Goal: Transaction & Acquisition: Purchase product/service

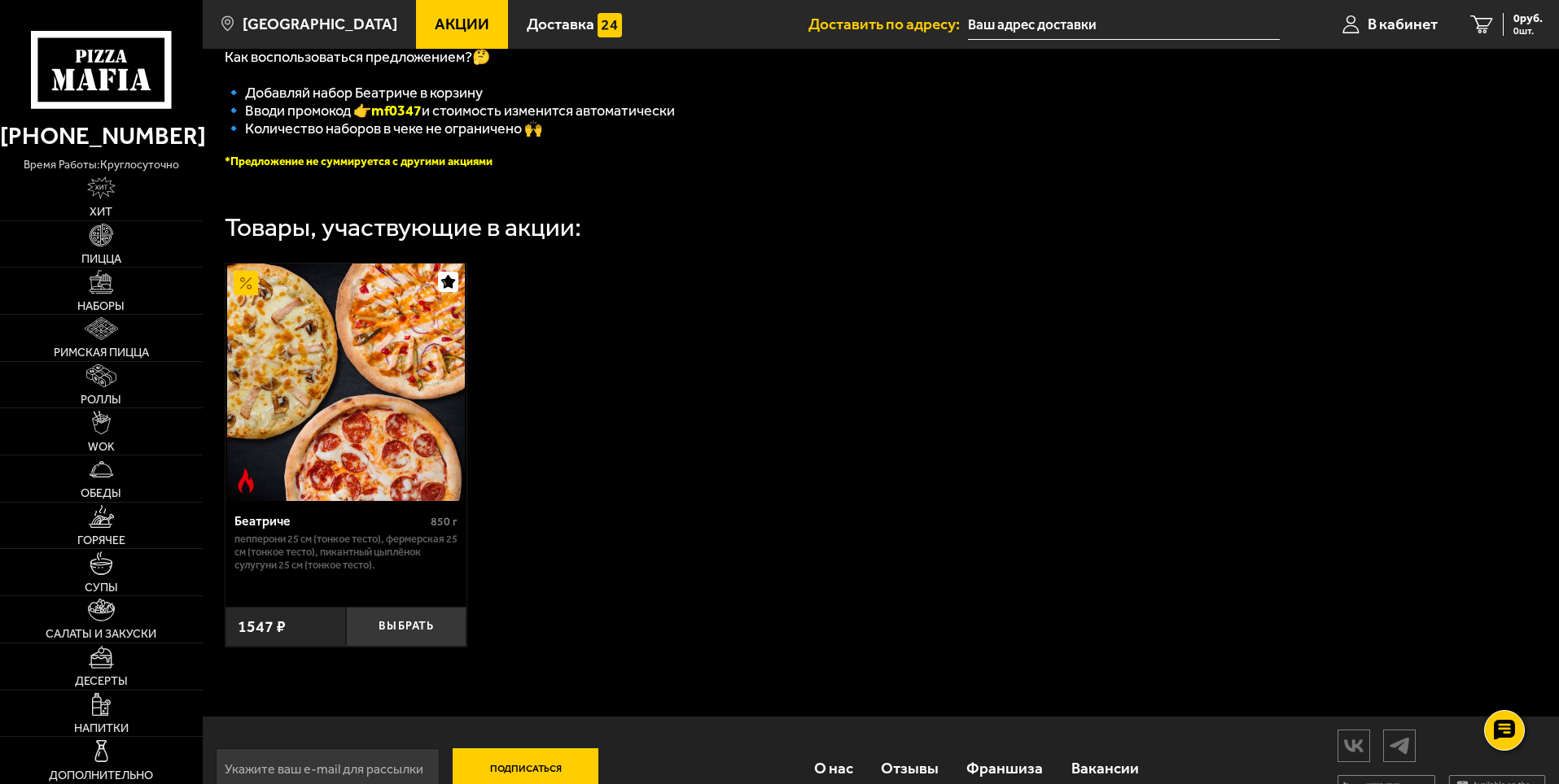
scroll to position [454, 0]
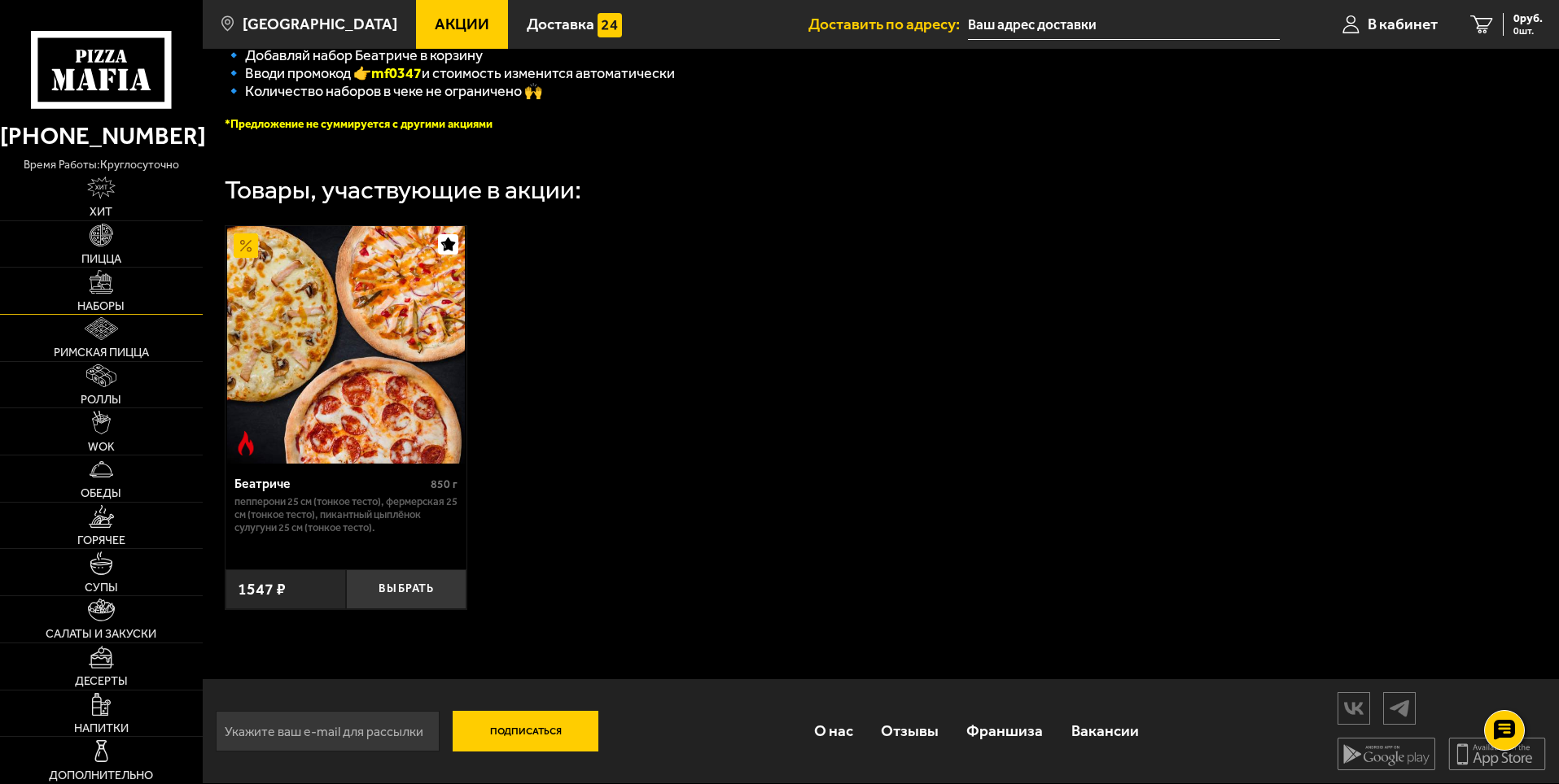
click at [100, 289] on img at bounding box center [101, 281] width 23 height 23
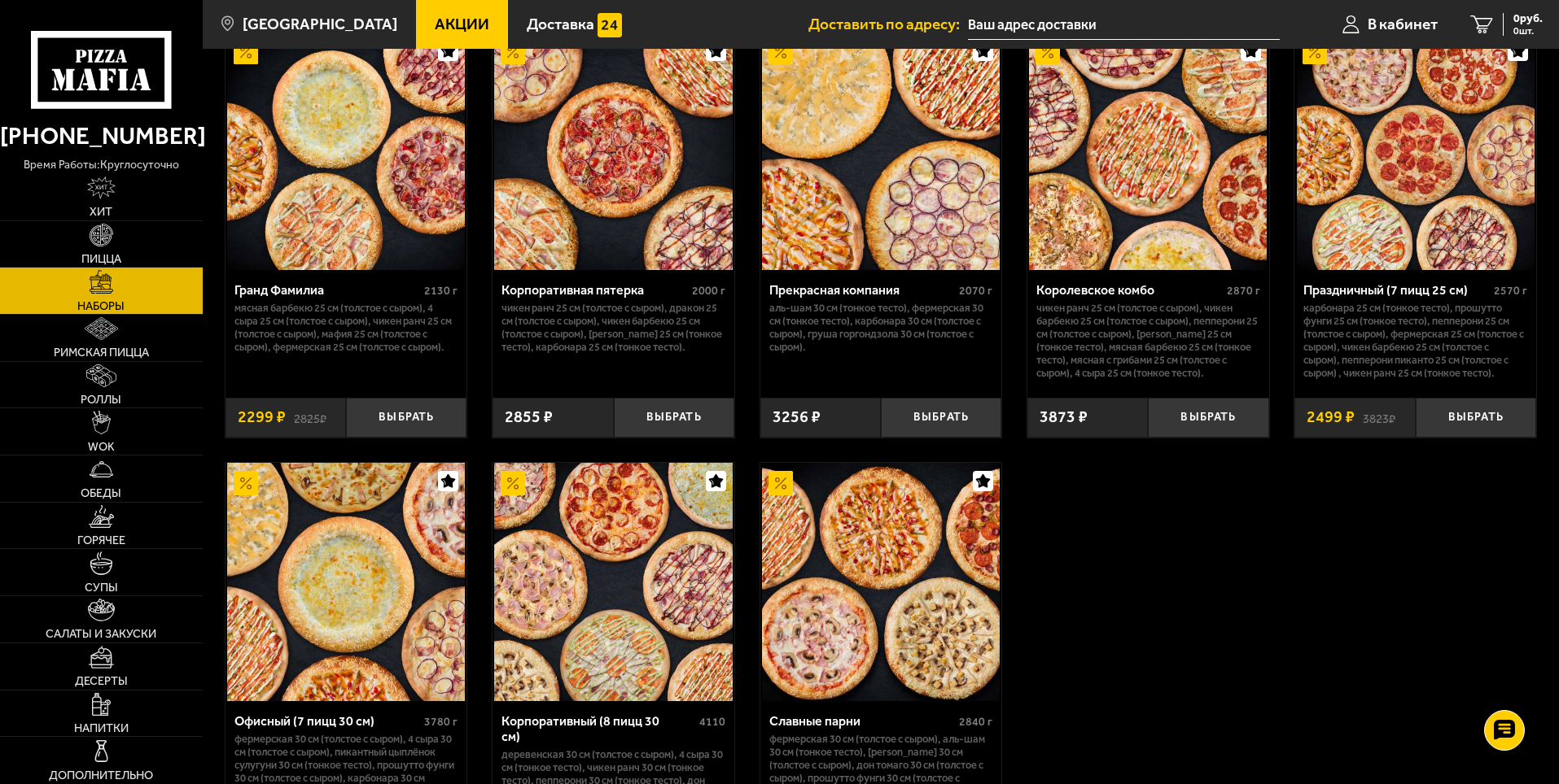
scroll to position [2115, 0]
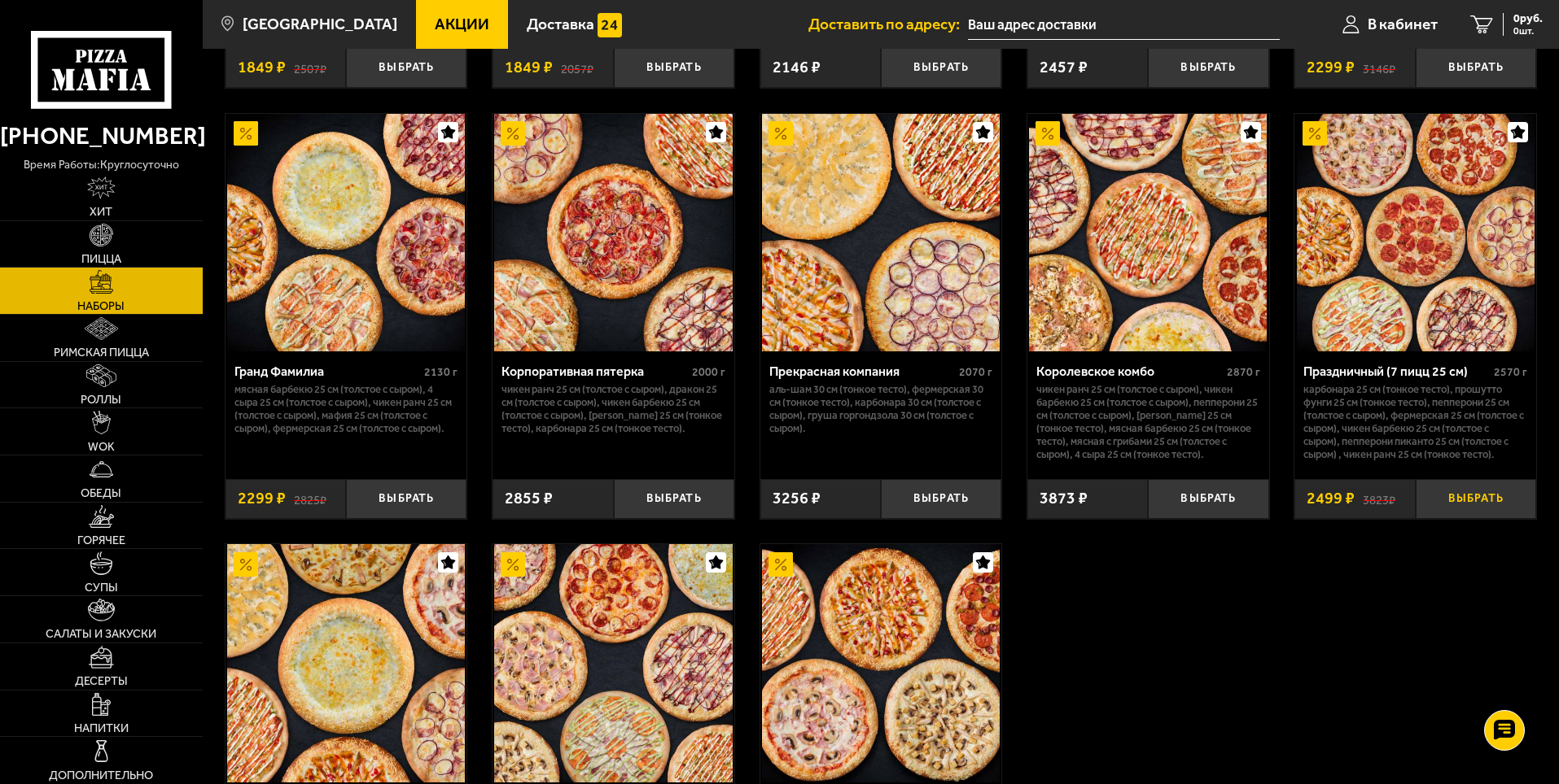
click at [1473, 505] on button "Выбрать" at bounding box center [1475, 498] width 120 height 40
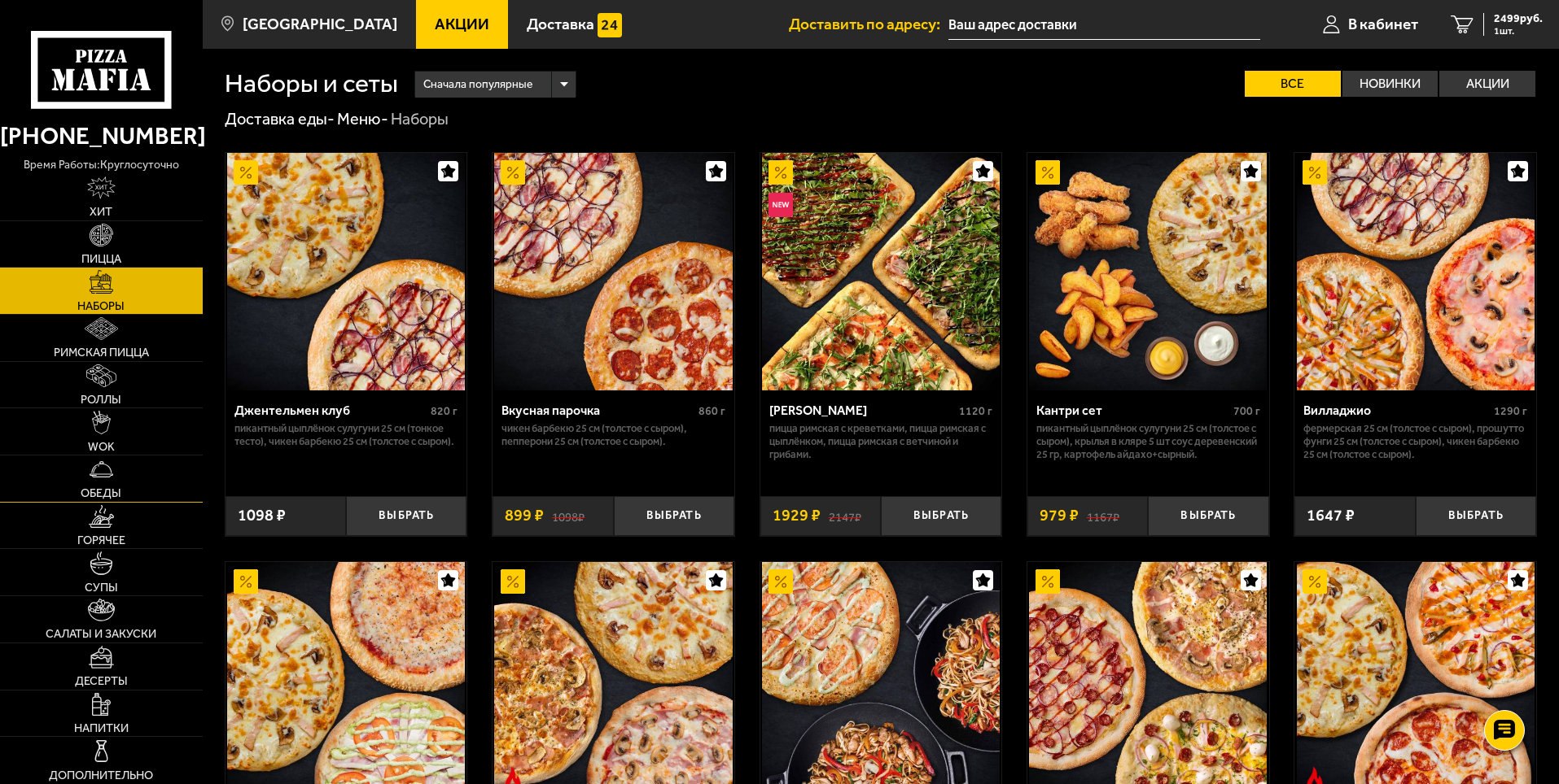
scroll to position [163, 0]
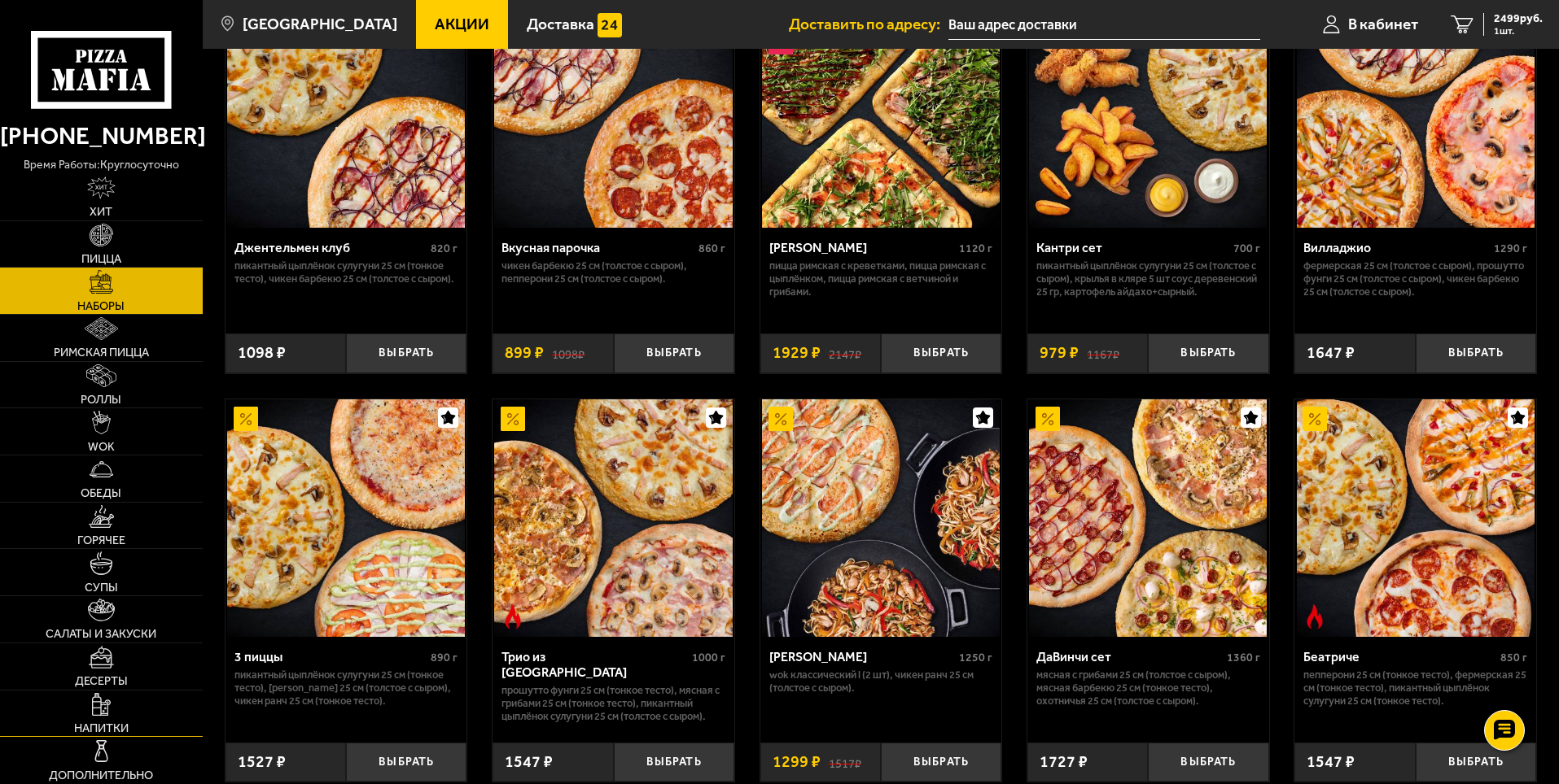
click at [100, 706] on img at bounding box center [101, 705] width 18 height 23
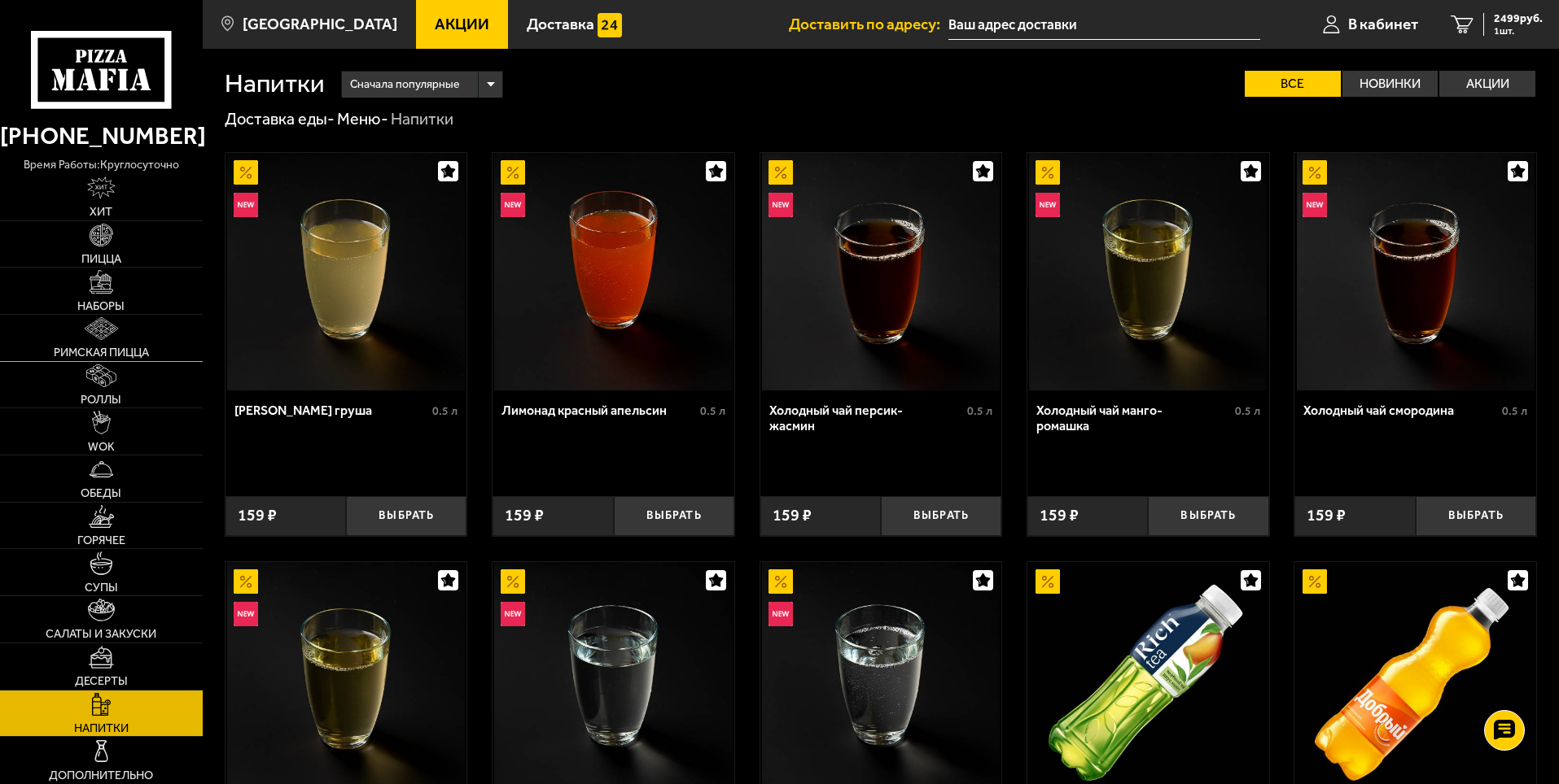
click at [99, 339] on img at bounding box center [101, 329] width 33 height 23
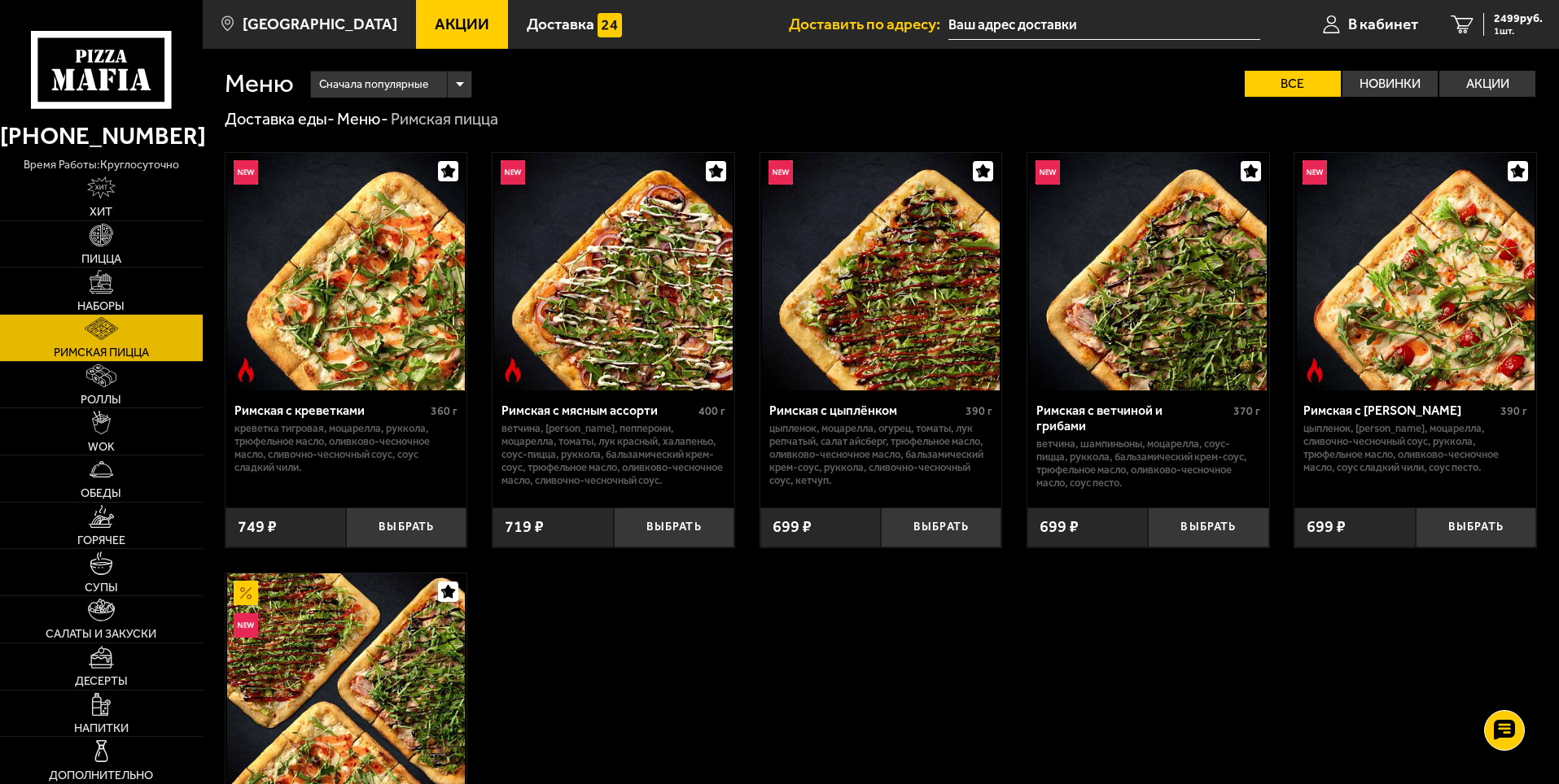
click at [914, 321] on img at bounding box center [881, 271] width 238 height 238
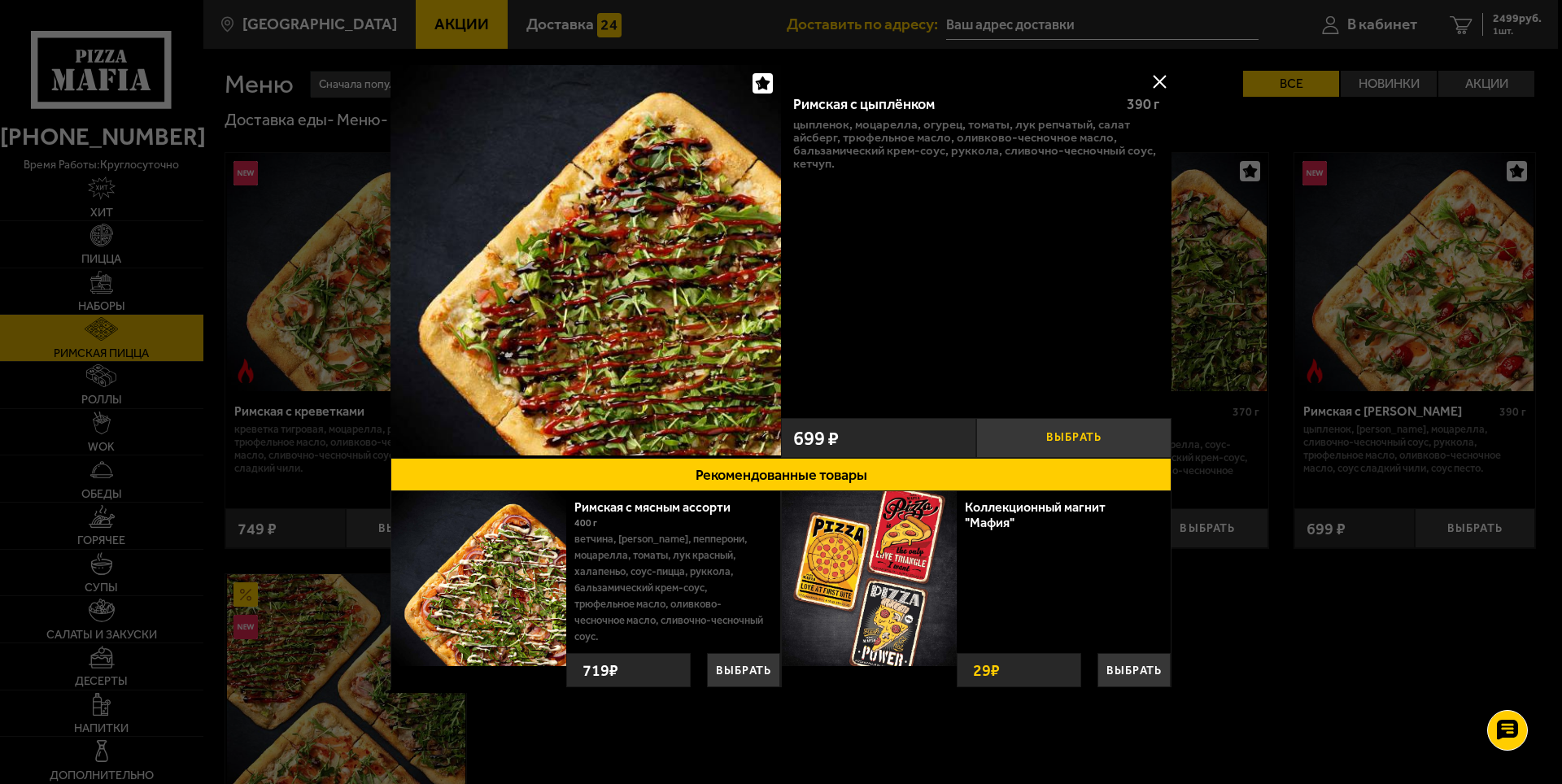
click at [1077, 436] on button "Выбрать" at bounding box center [1073, 438] width 195 height 40
click at [1154, 80] on button at bounding box center [1159, 81] width 24 height 24
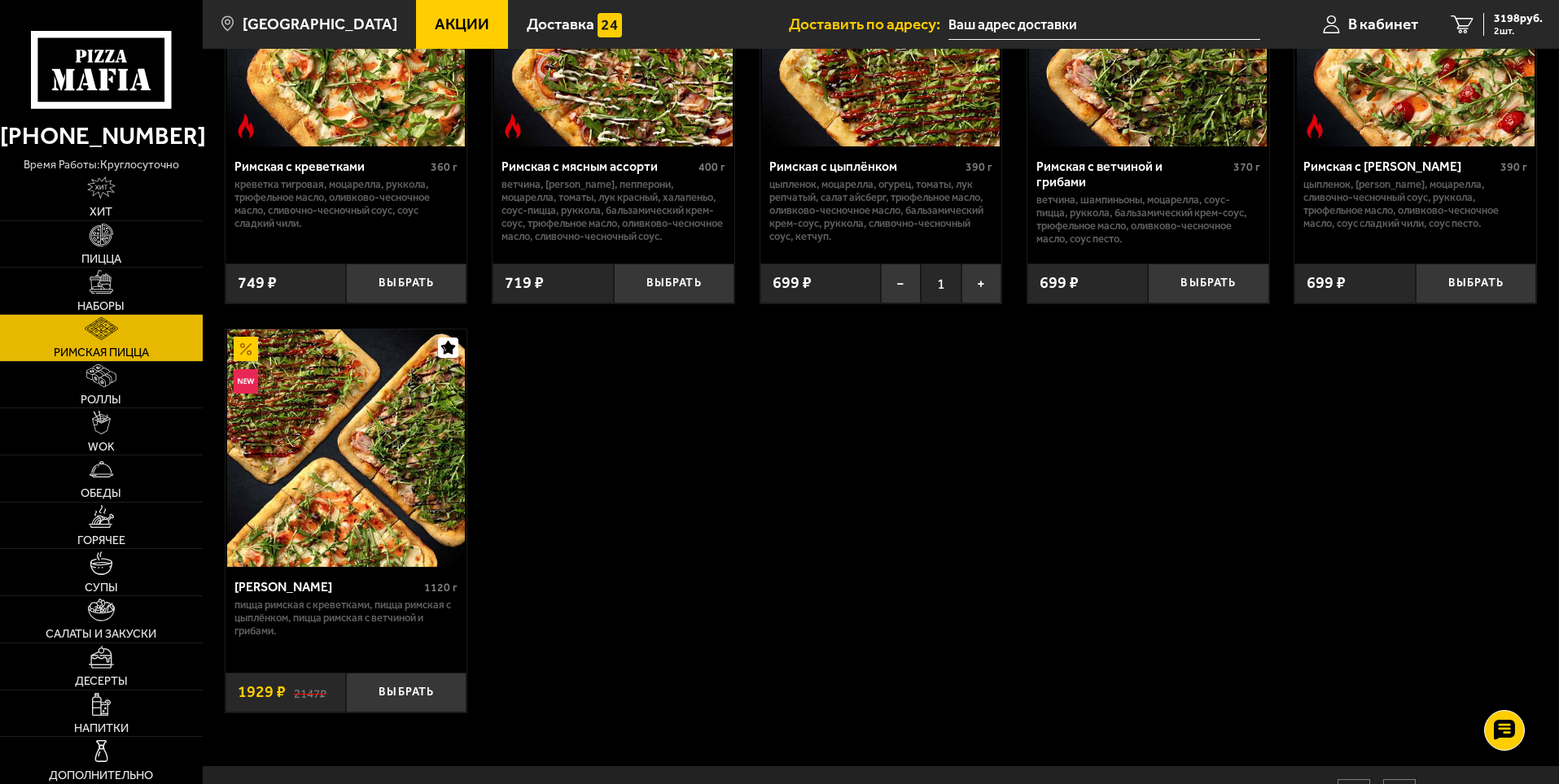
scroll to position [326, 0]
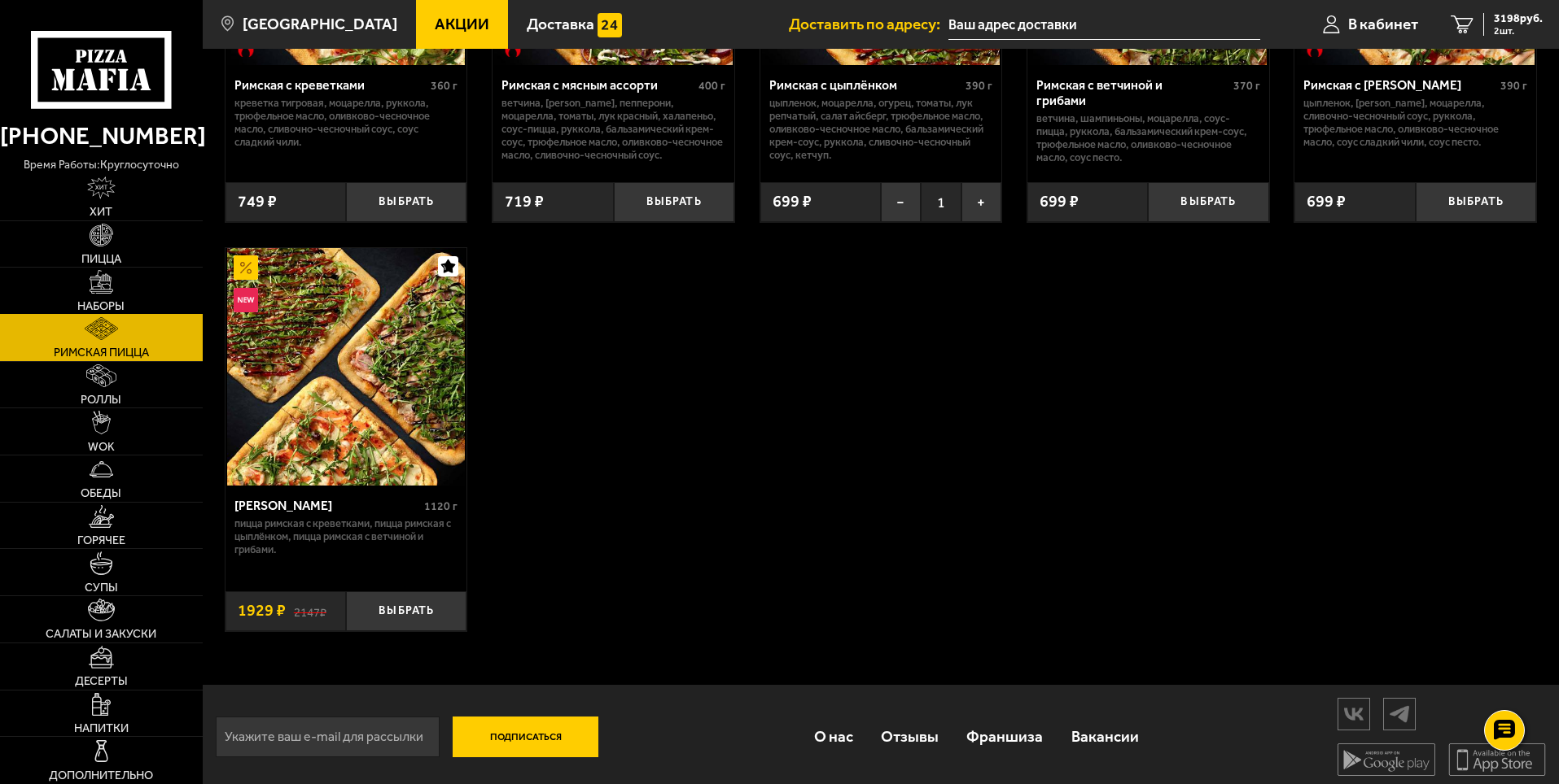
click at [115, 274] on link "Наборы" at bounding box center [101, 291] width 203 height 46
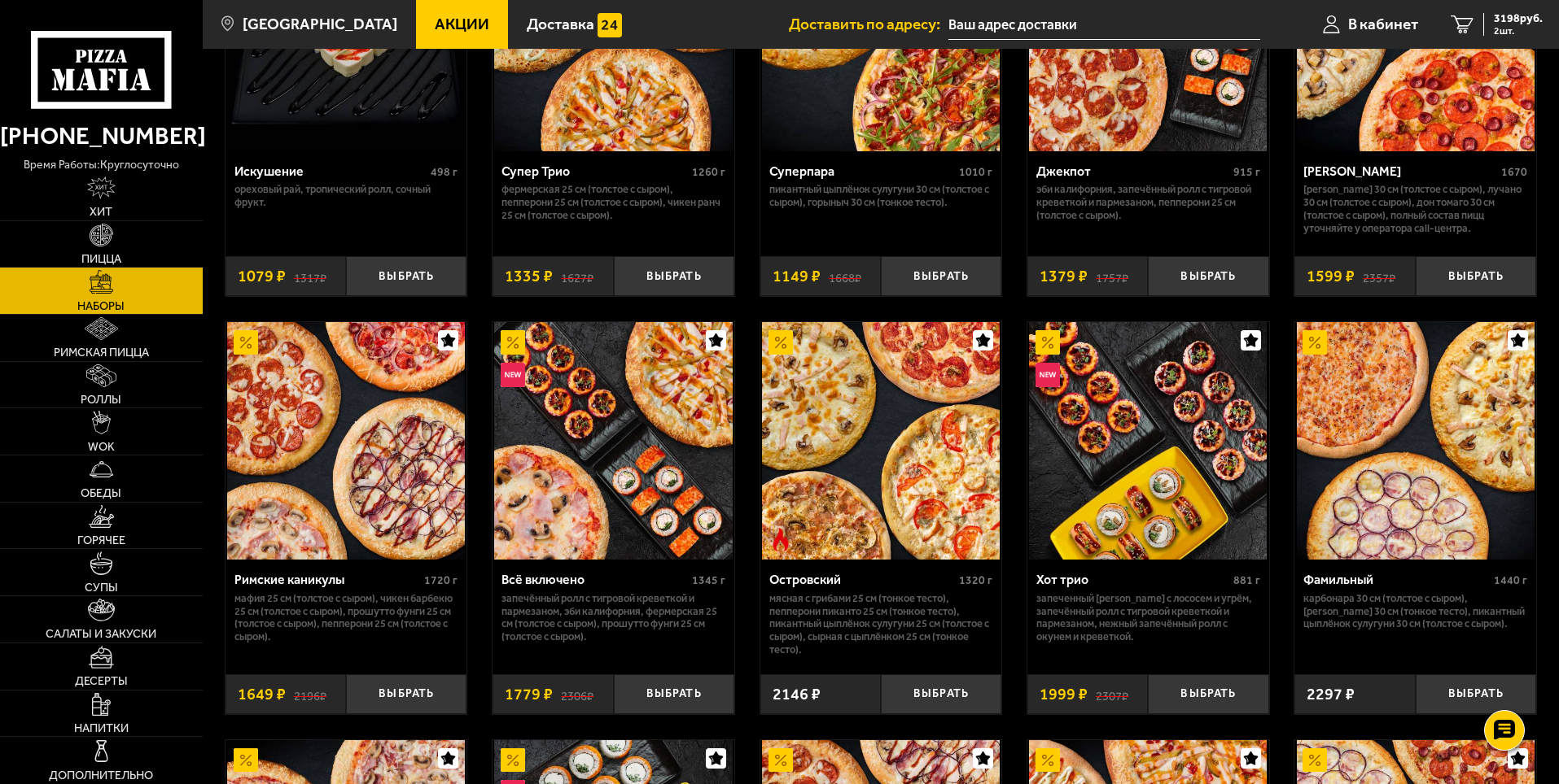
scroll to position [895, 0]
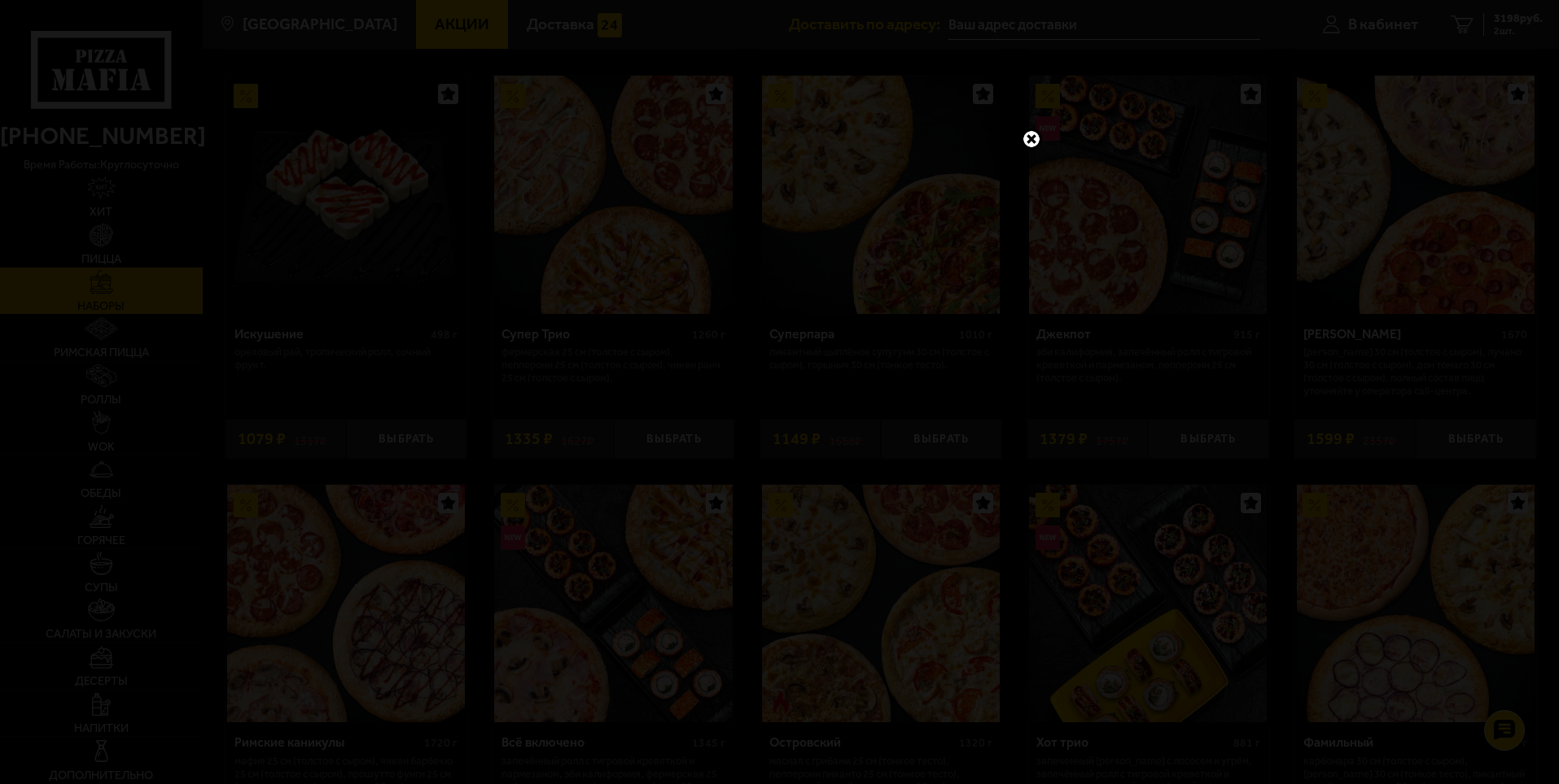
click at [1035, 137] on link at bounding box center [1031, 139] width 21 height 21
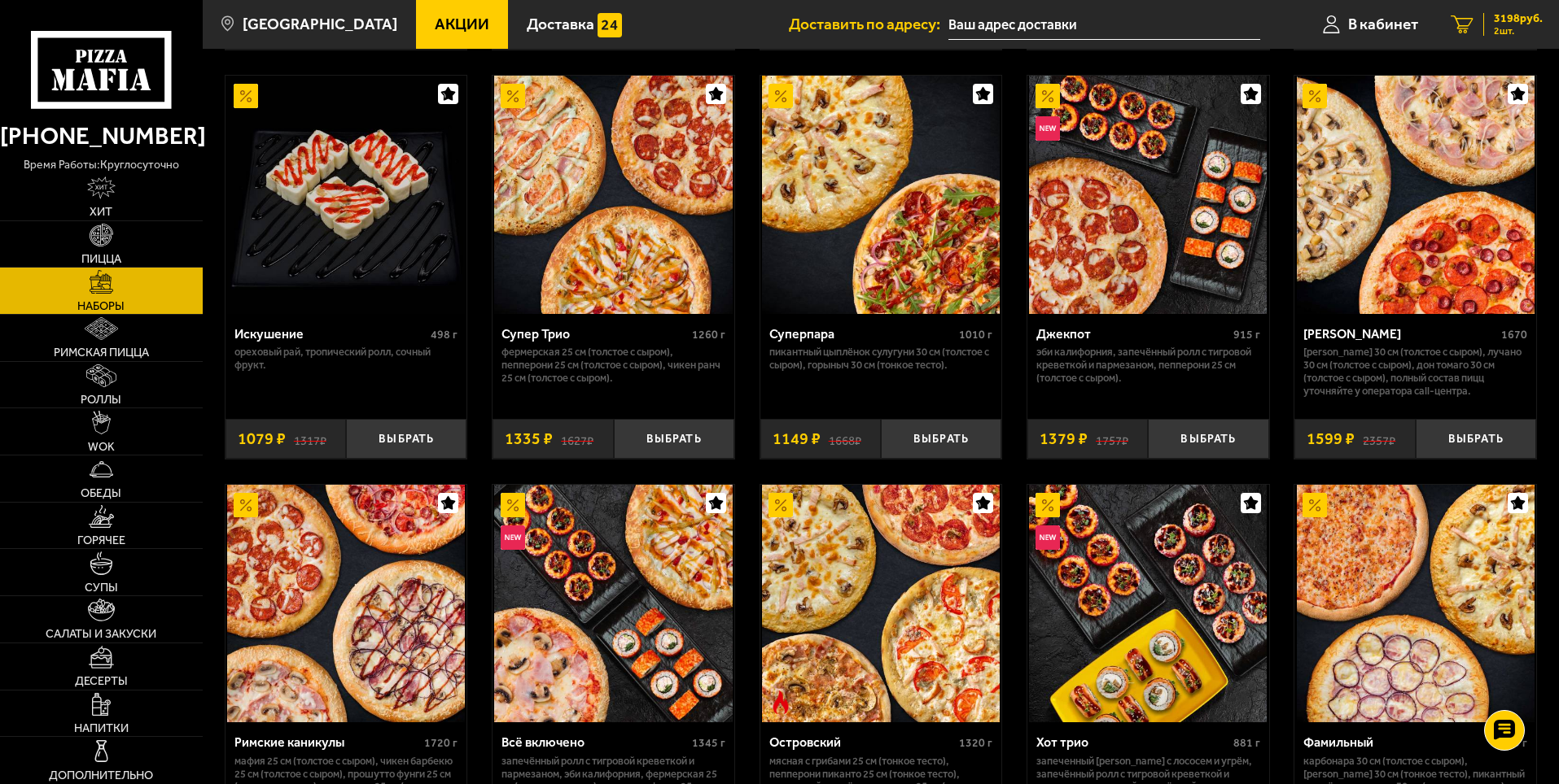
click at [1464, 24] on icon "2" at bounding box center [1462, 24] width 23 height 19
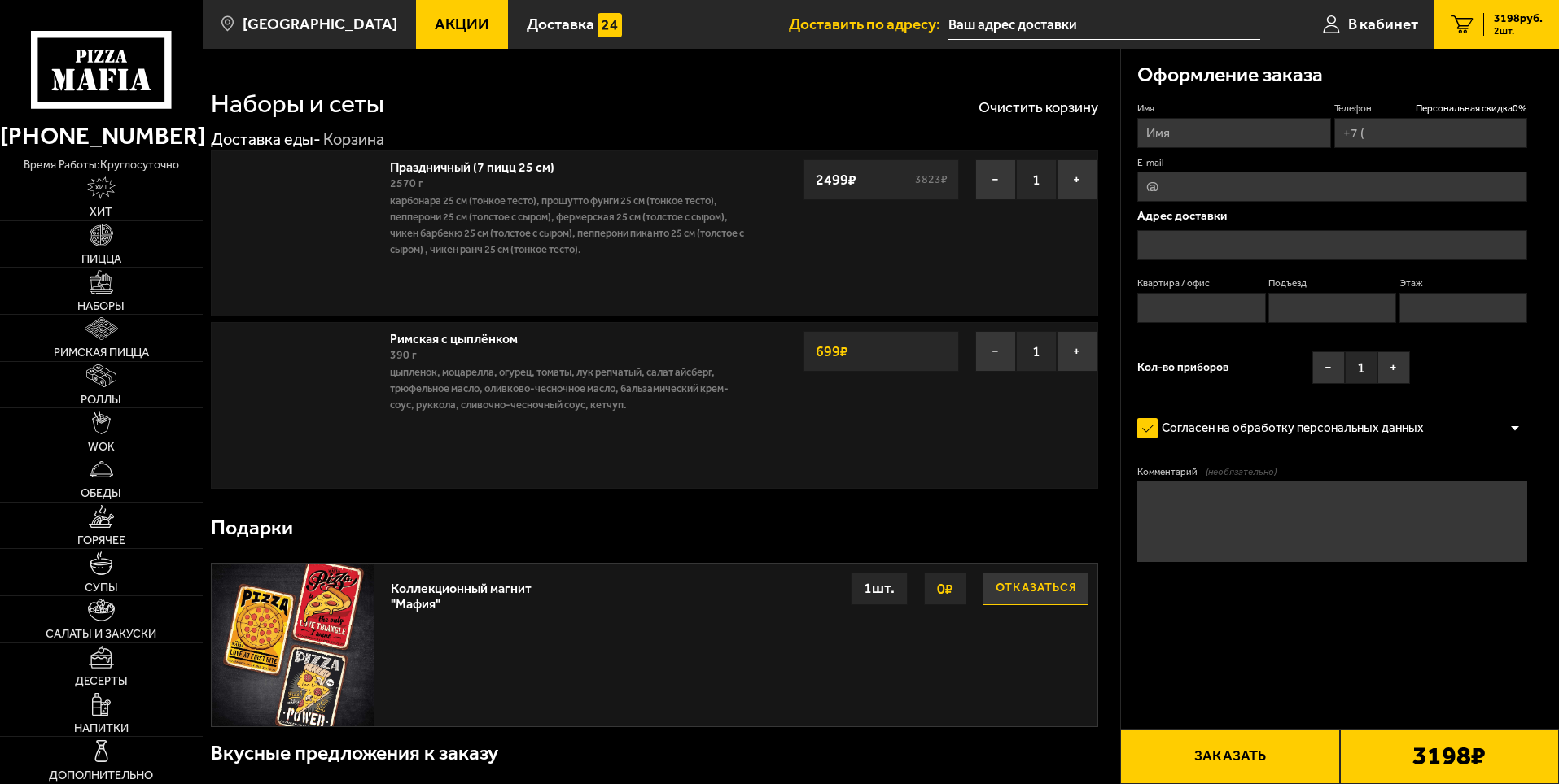
type input "[PHONE_NUMBER]"
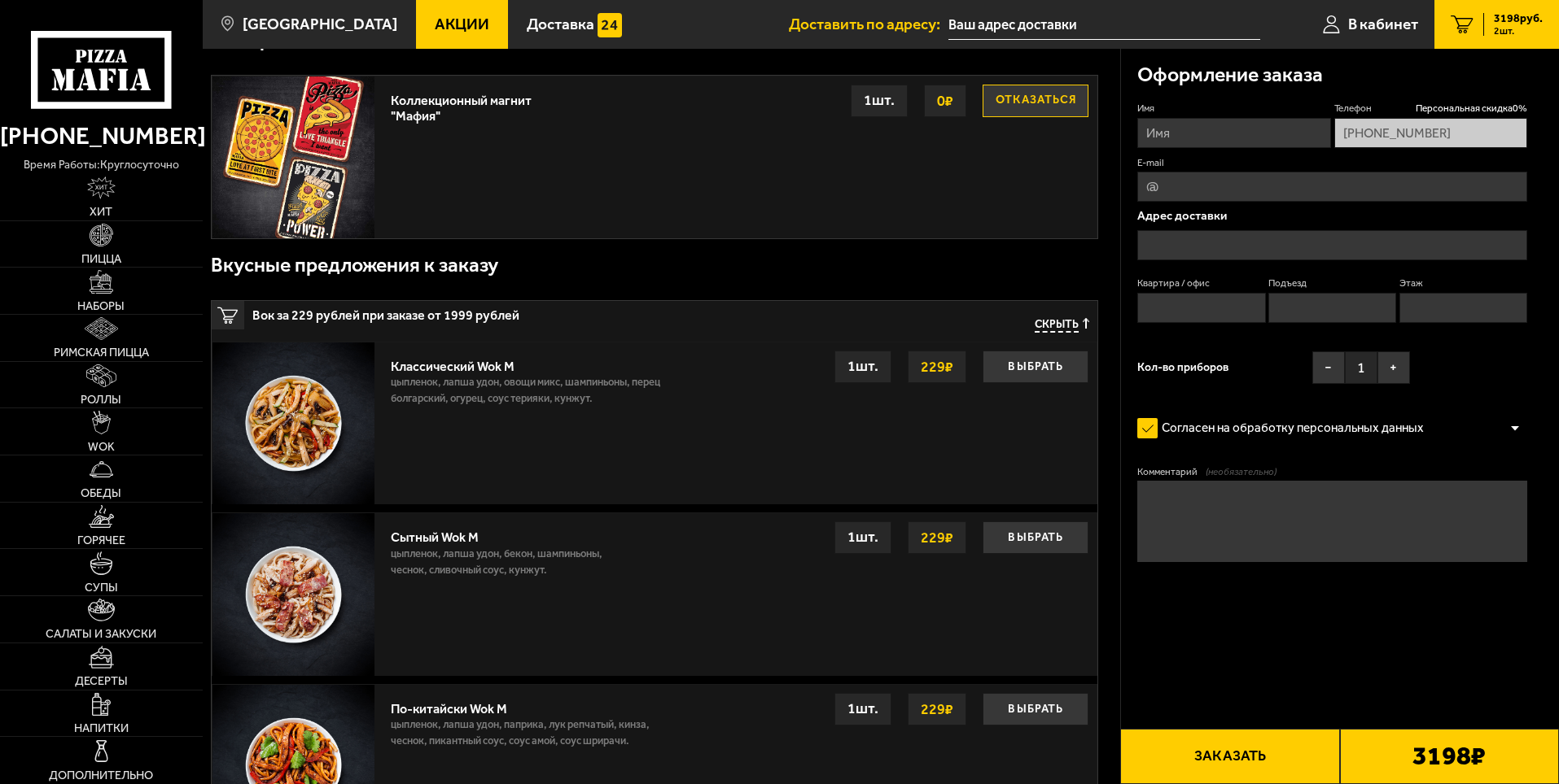
scroll to position [570, 0]
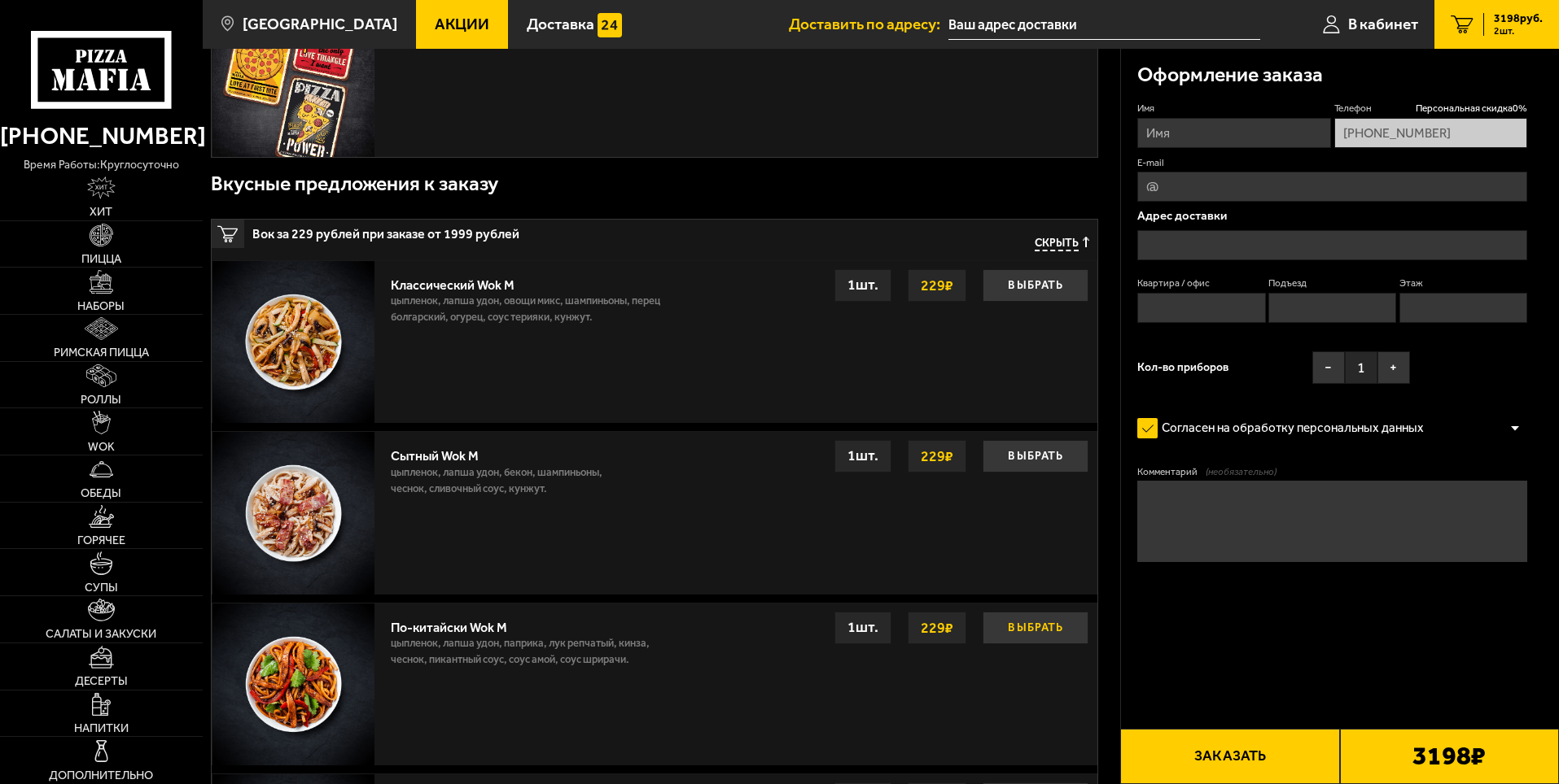
click at [1028, 633] on button "Выбрать" at bounding box center [1035, 627] width 106 height 33
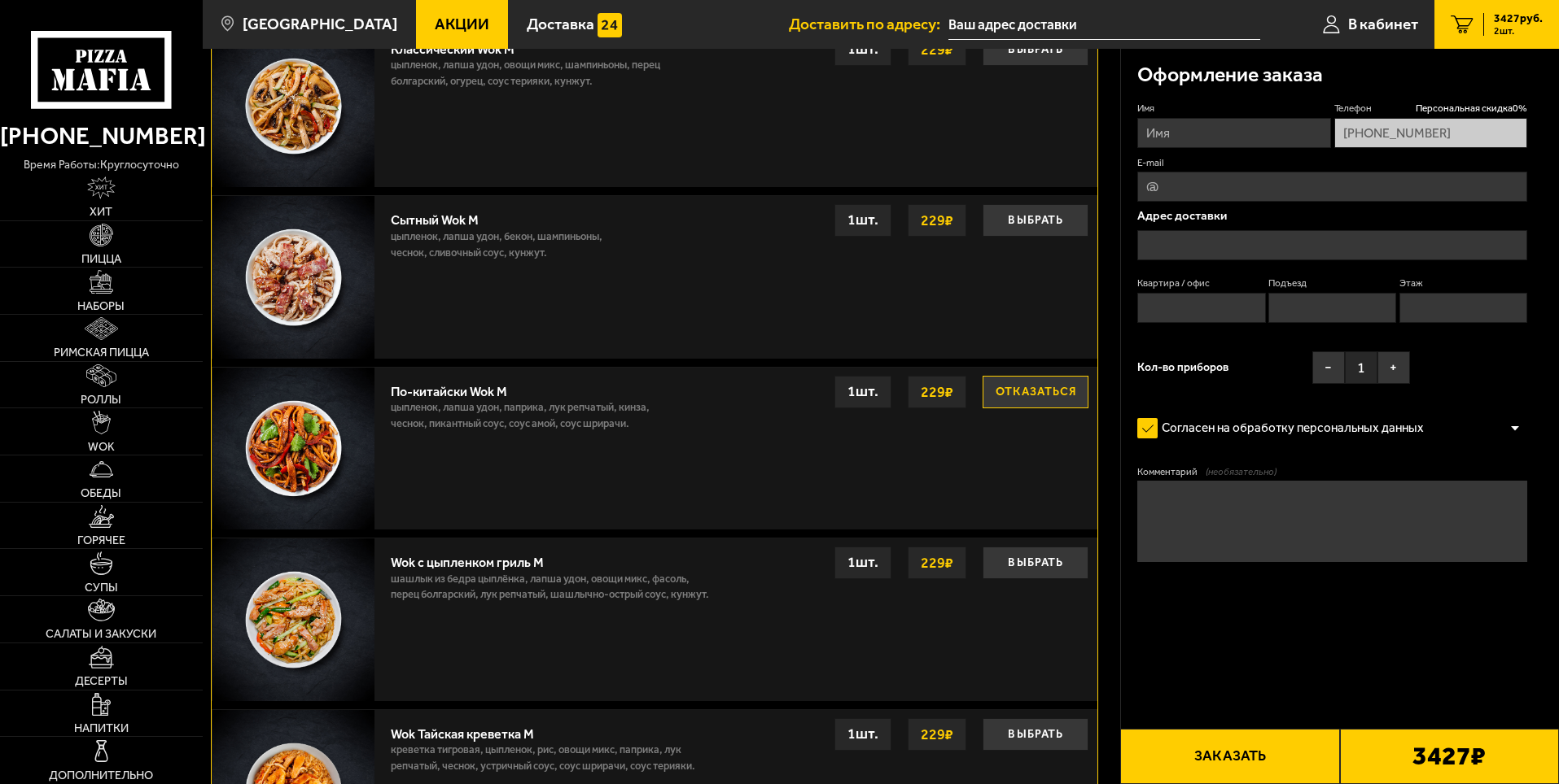
scroll to position [895, 0]
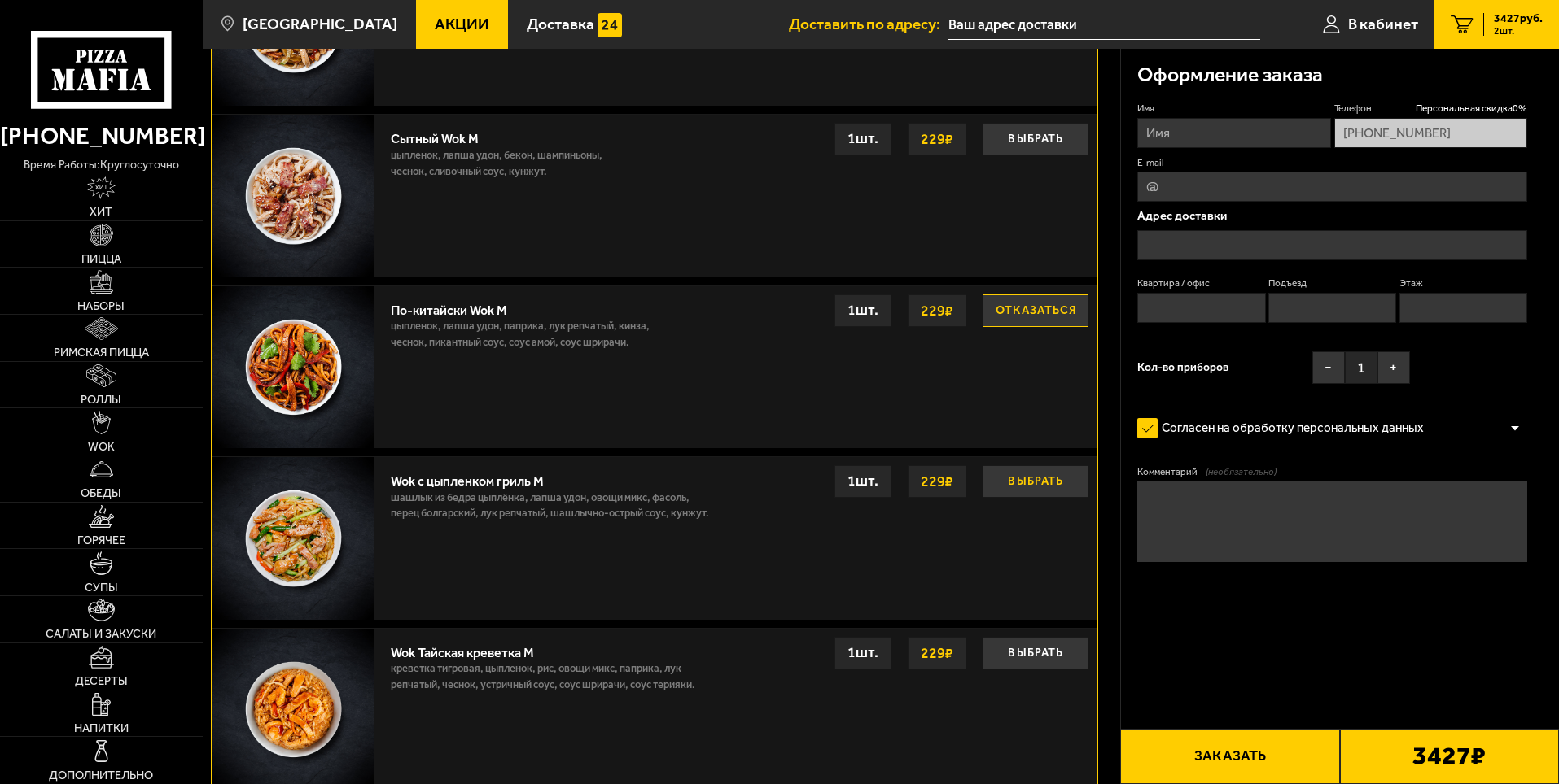
click at [1019, 479] on button "Выбрать" at bounding box center [1035, 481] width 106 height 33
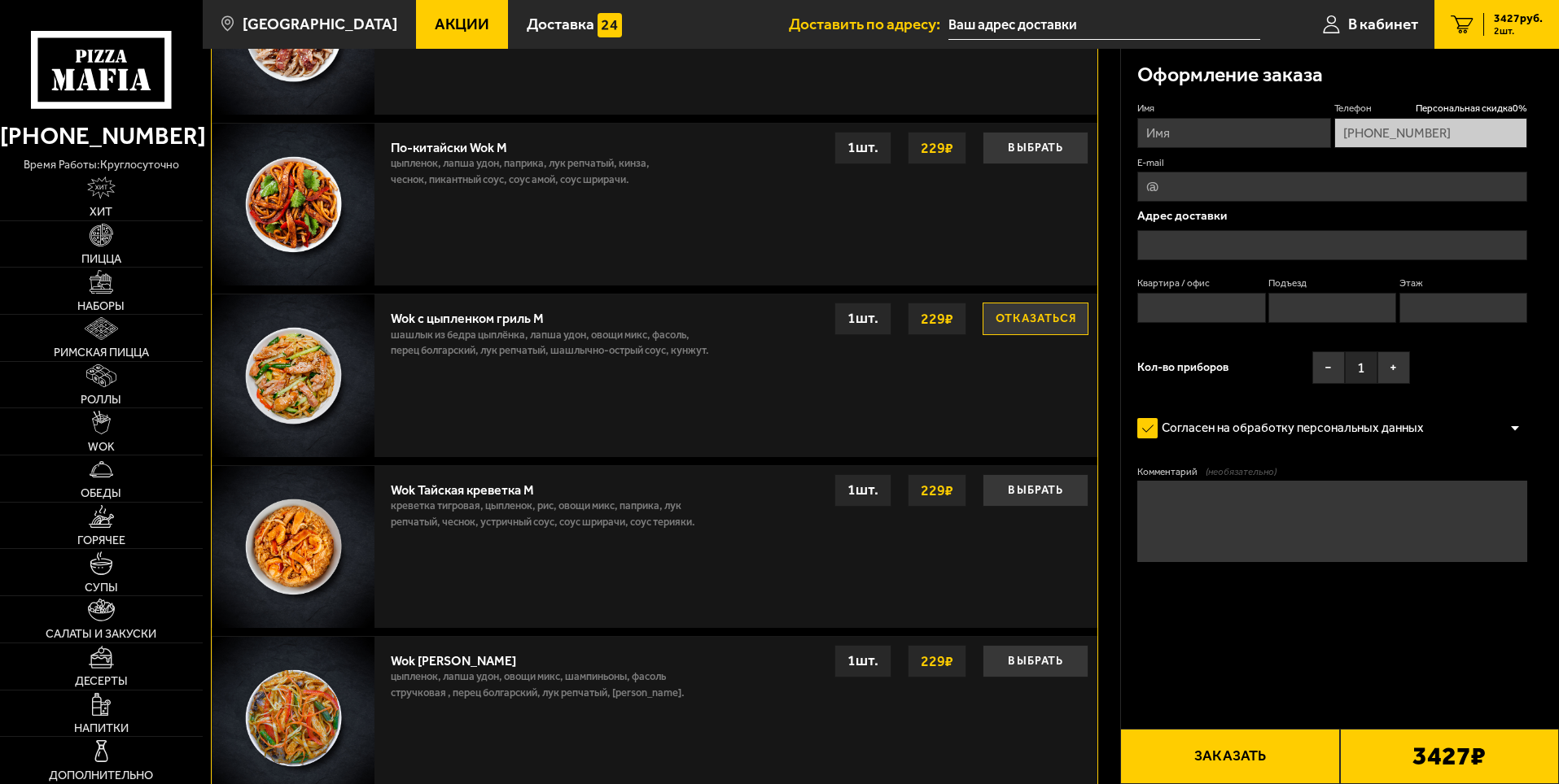
scroll to position [1220, 0]
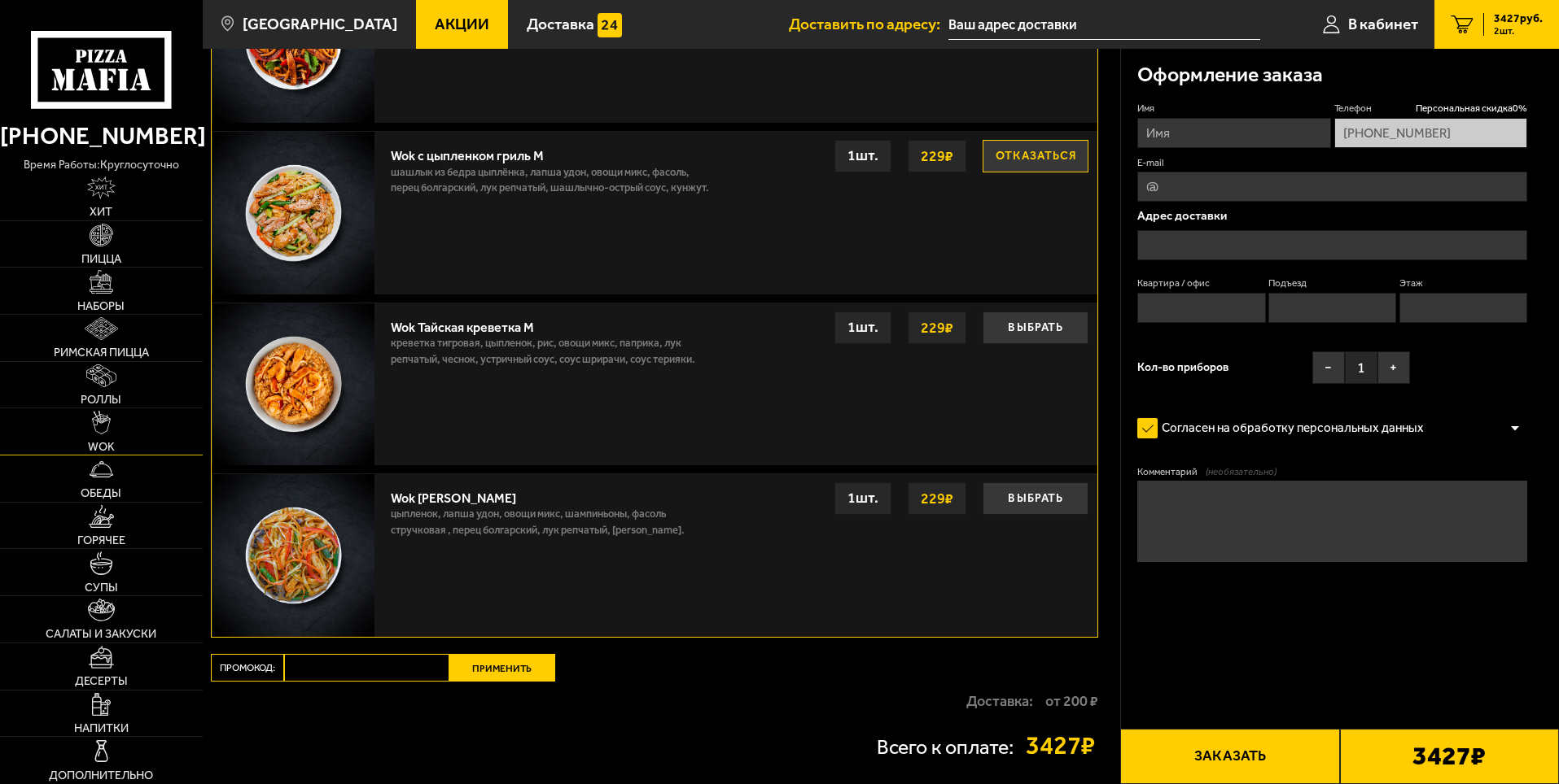
click at [96, 443] on span "WOK" at bounding box center [101, 446] width 27 height 12
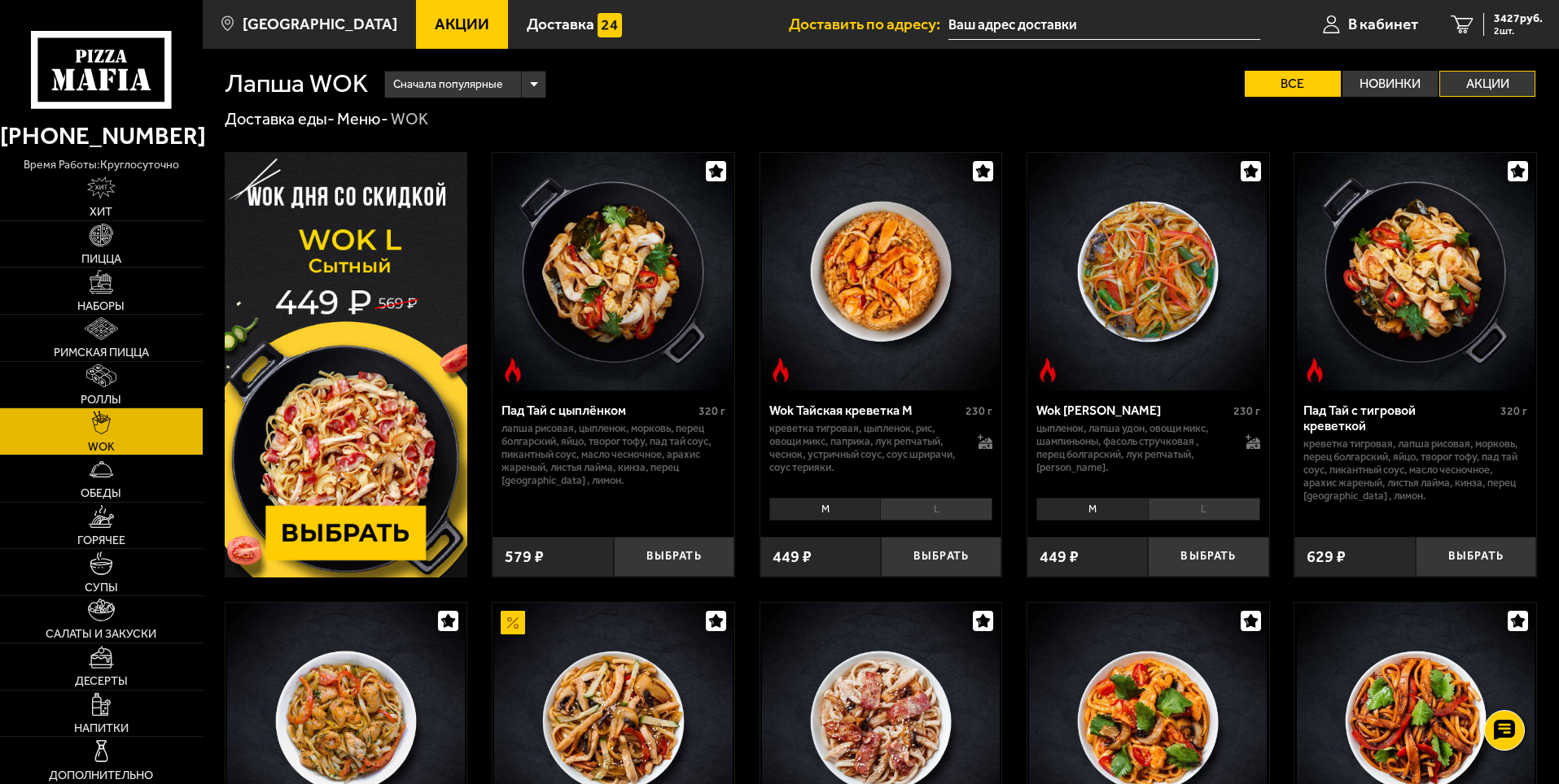
click at [1493, 80] on label "Акции" at bounding box center [1487, 84] width 96 height 26
click at [0, 0] on input "Акции" at bounding box center [0, 0] width 0 height 0
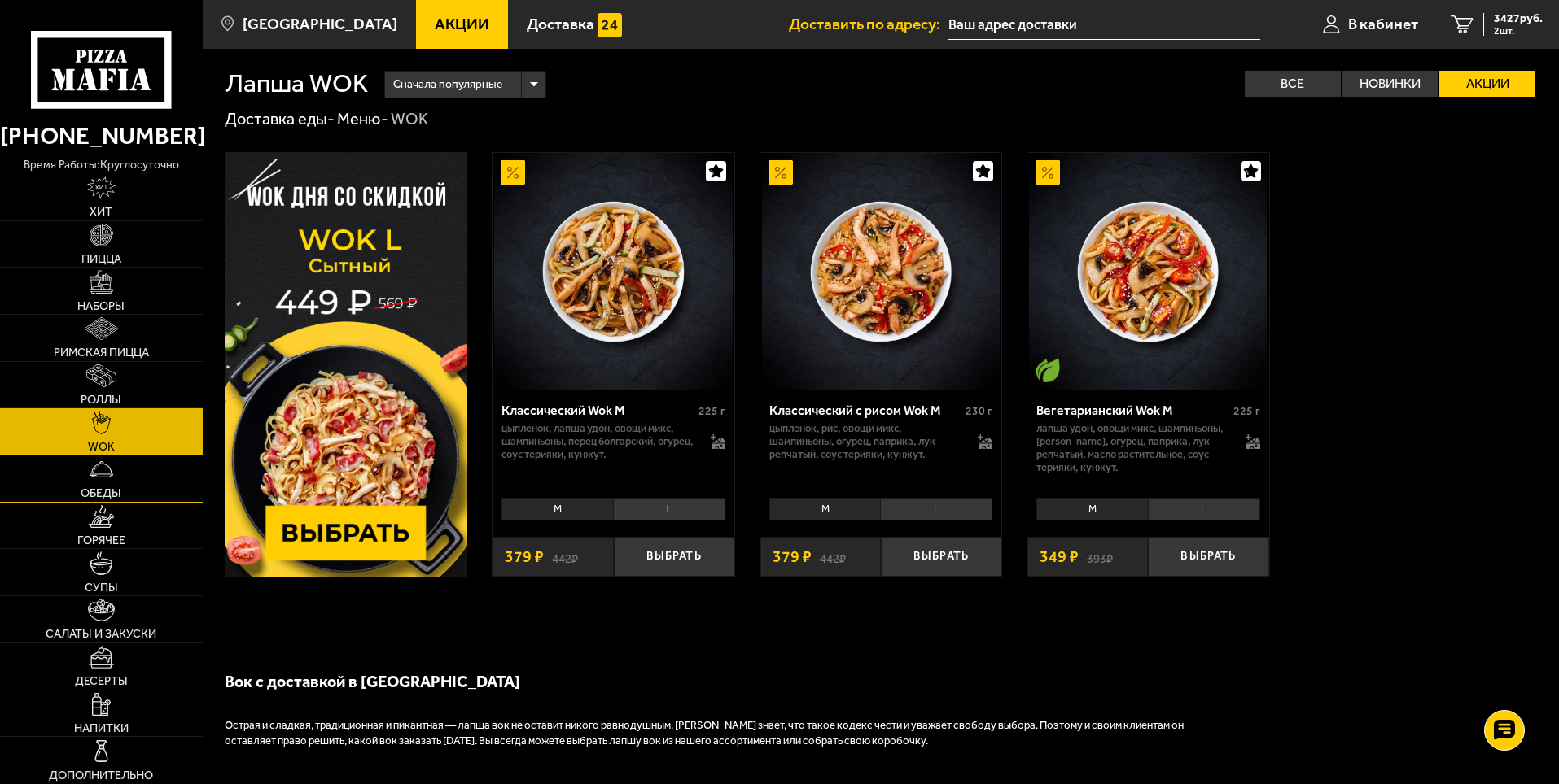
click at [103, 494] on span "Обеды" at bounding box center [101, 493] width 41 height 12
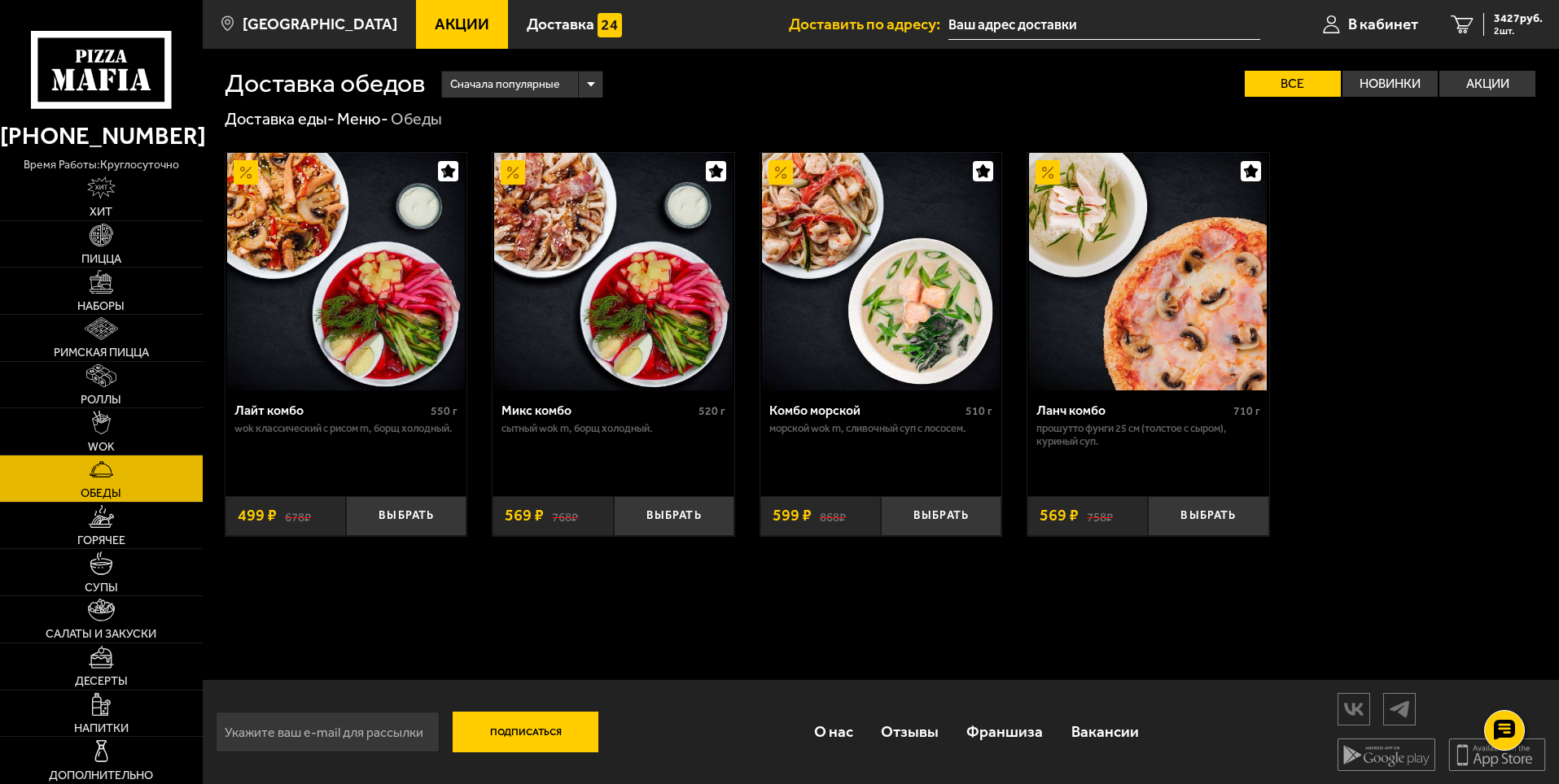
scroll to position [1, 0]
click at [89, 541] on span "Горячее" at bounding box center [101, 540] width 48 height 12
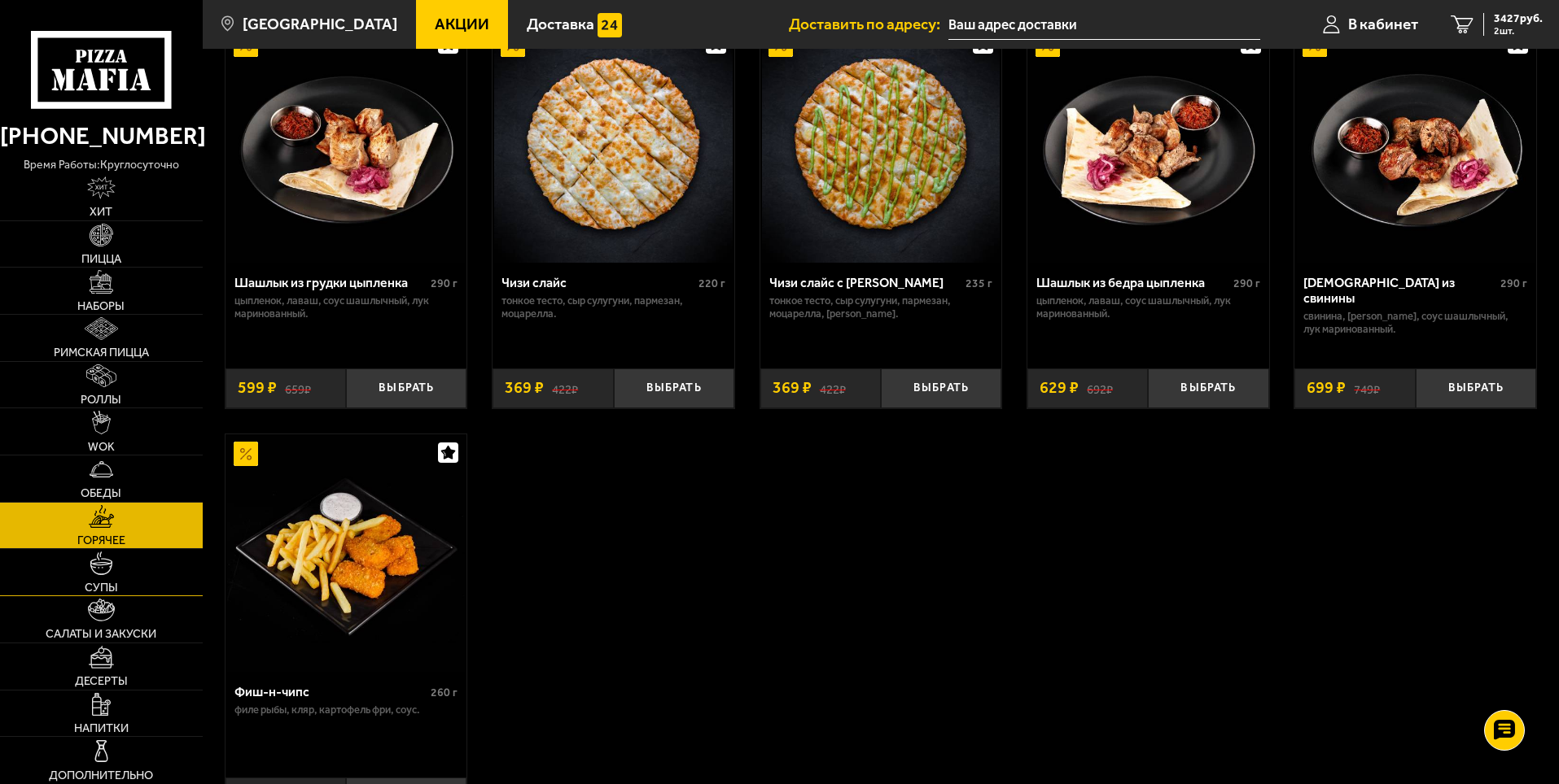
scroll to position [1139, 0]
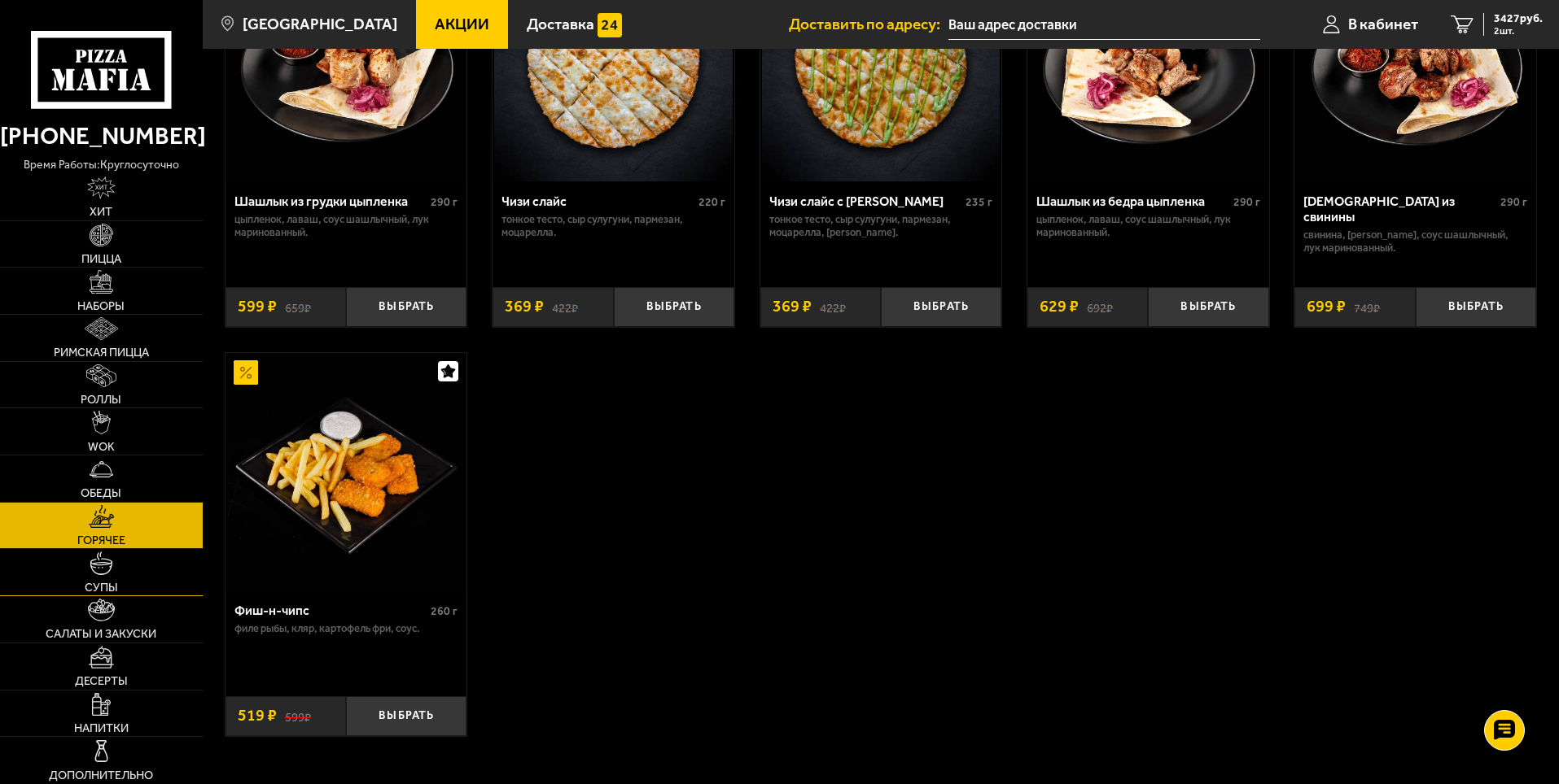
click at [96, 576] on link "Супы" at bounding box center [101, 572] width 203 height 46
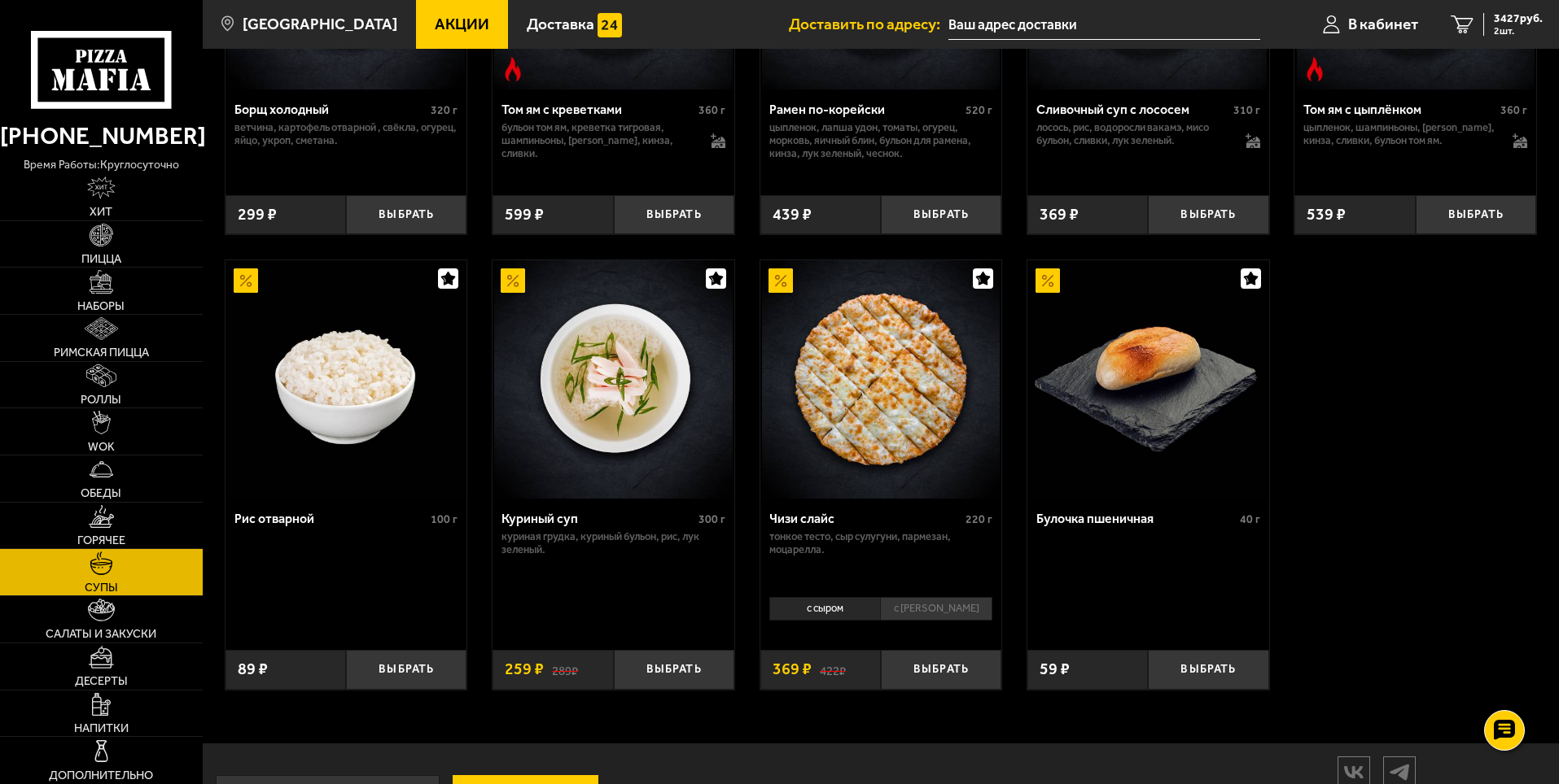
scroll to position [554, 0]
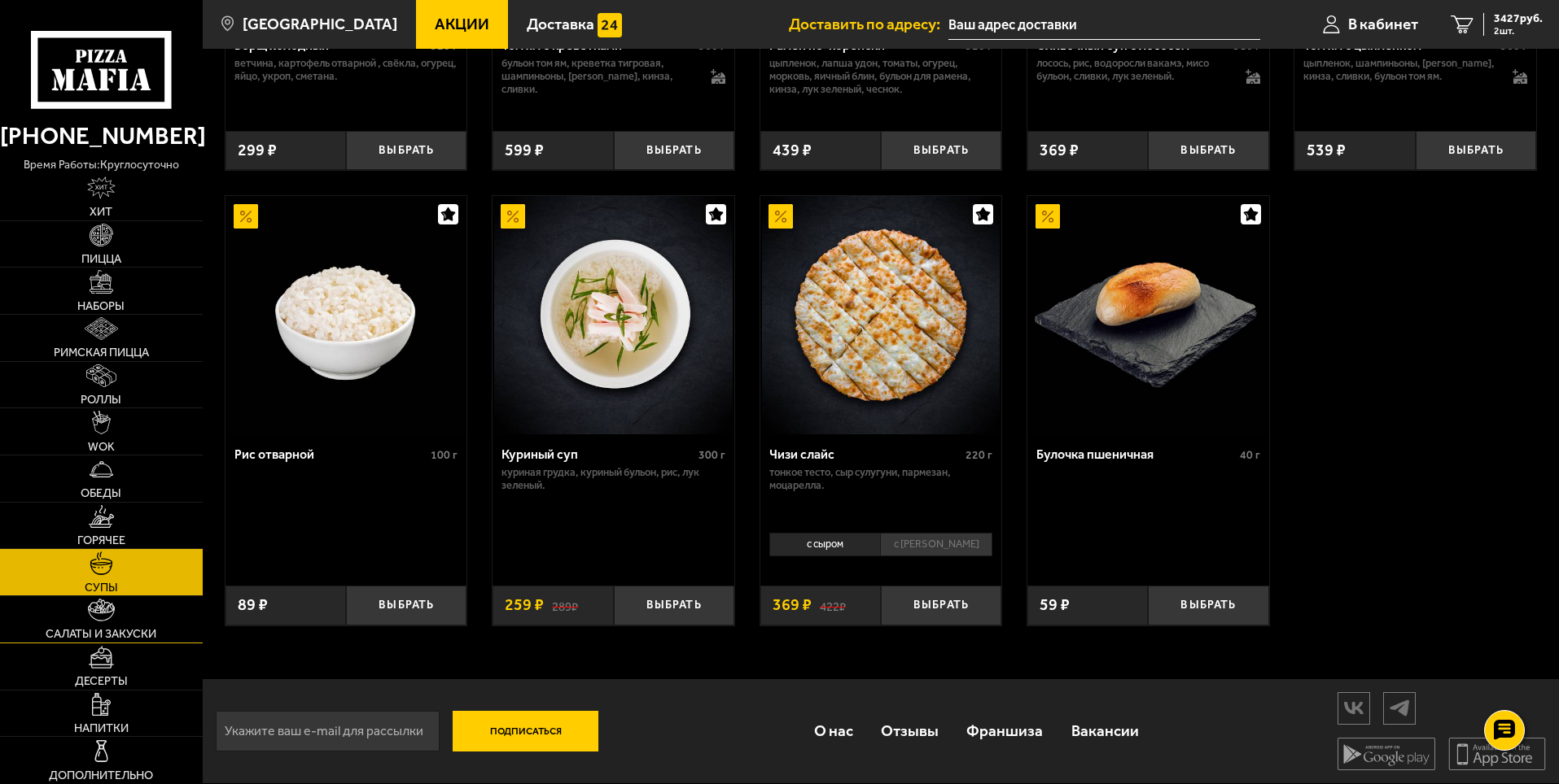
click at [90, 628] on span "Салаты и закуски" at bounding box center [101, 634] width 110 height 12
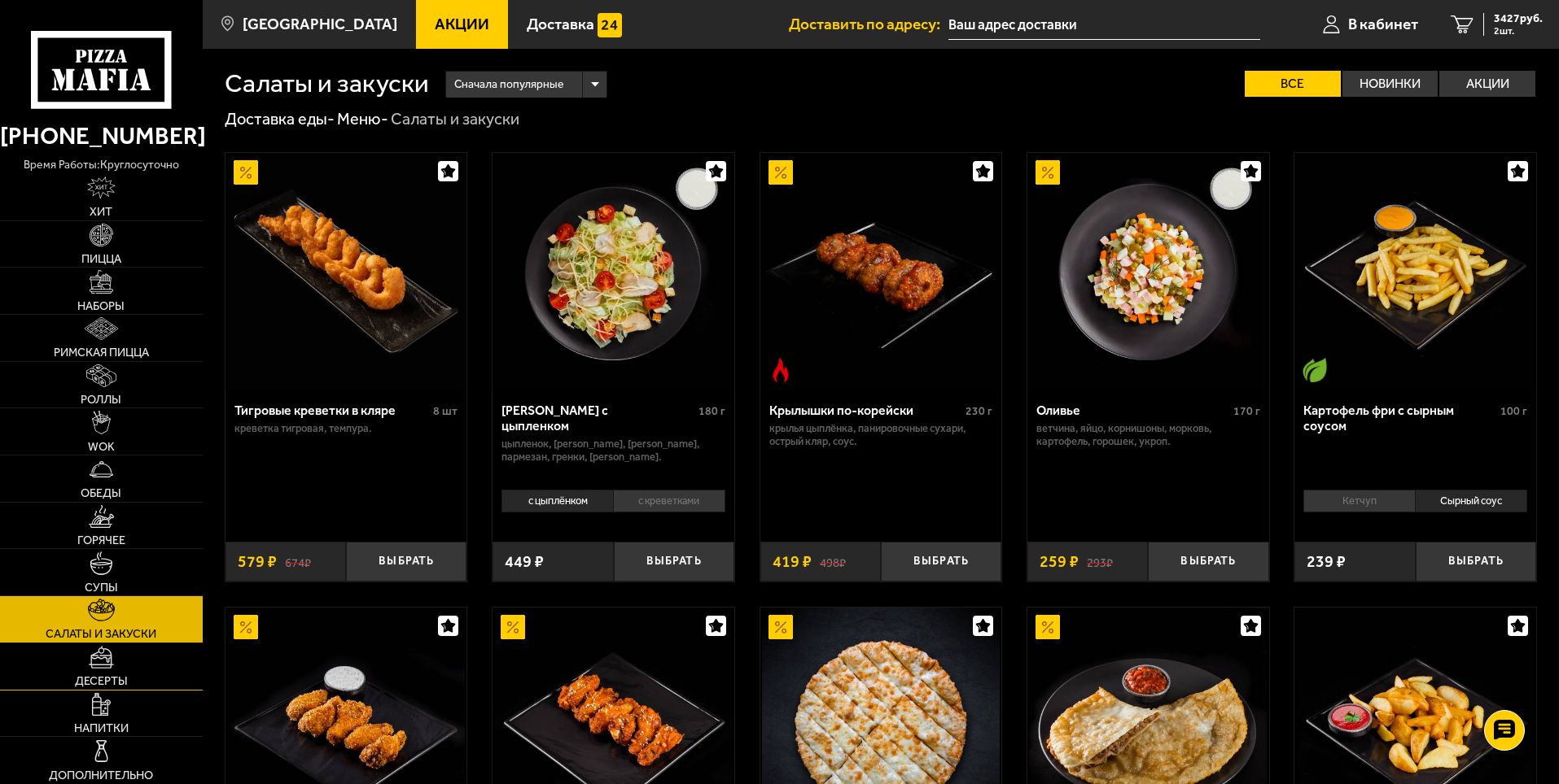
click at [85, 670] on link "Десерты" at bounding box center [101, 667] width 203 height 46
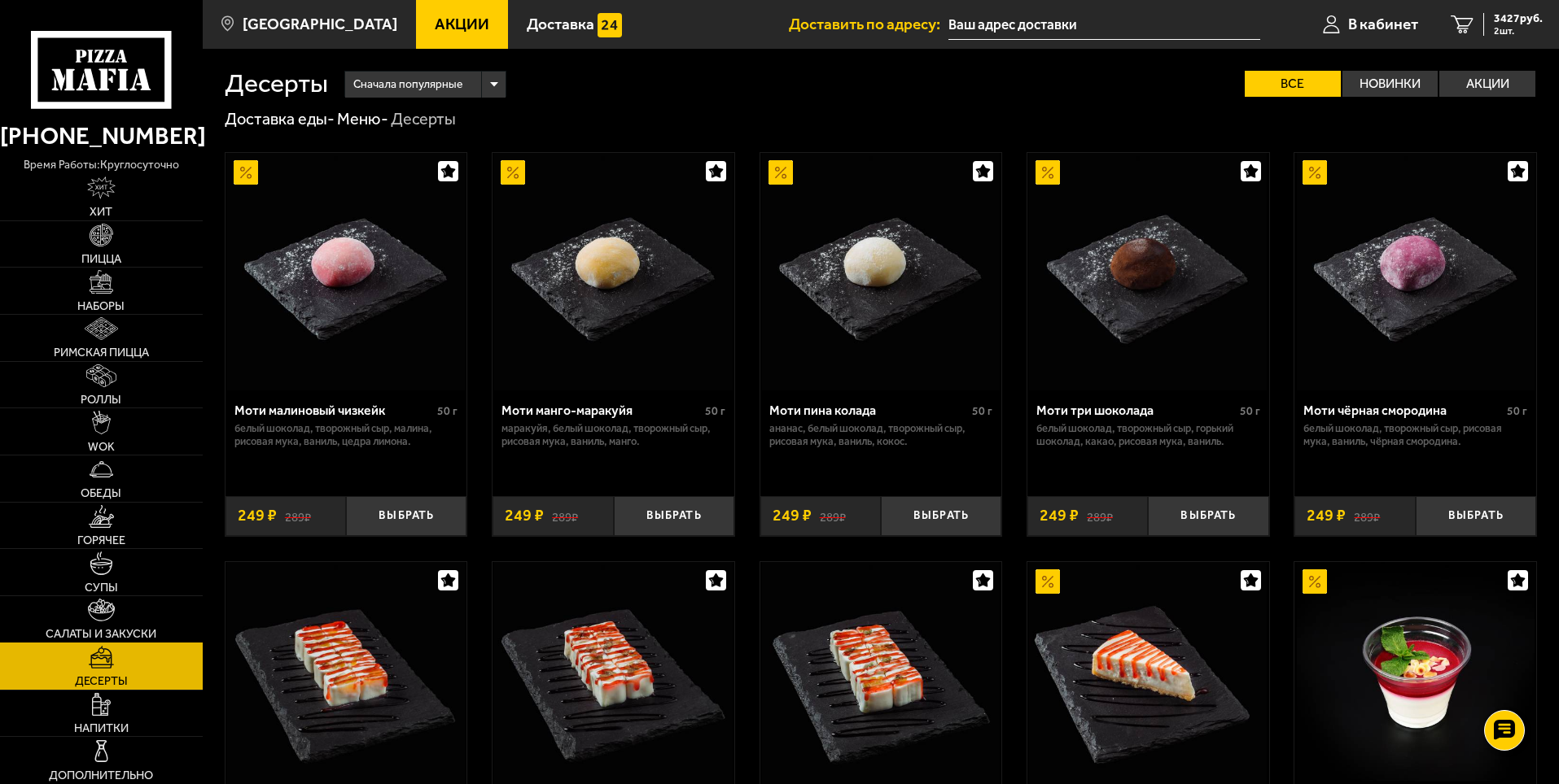
click at [99, 606] on img at bounding box center [101, 610] width 26 height 23
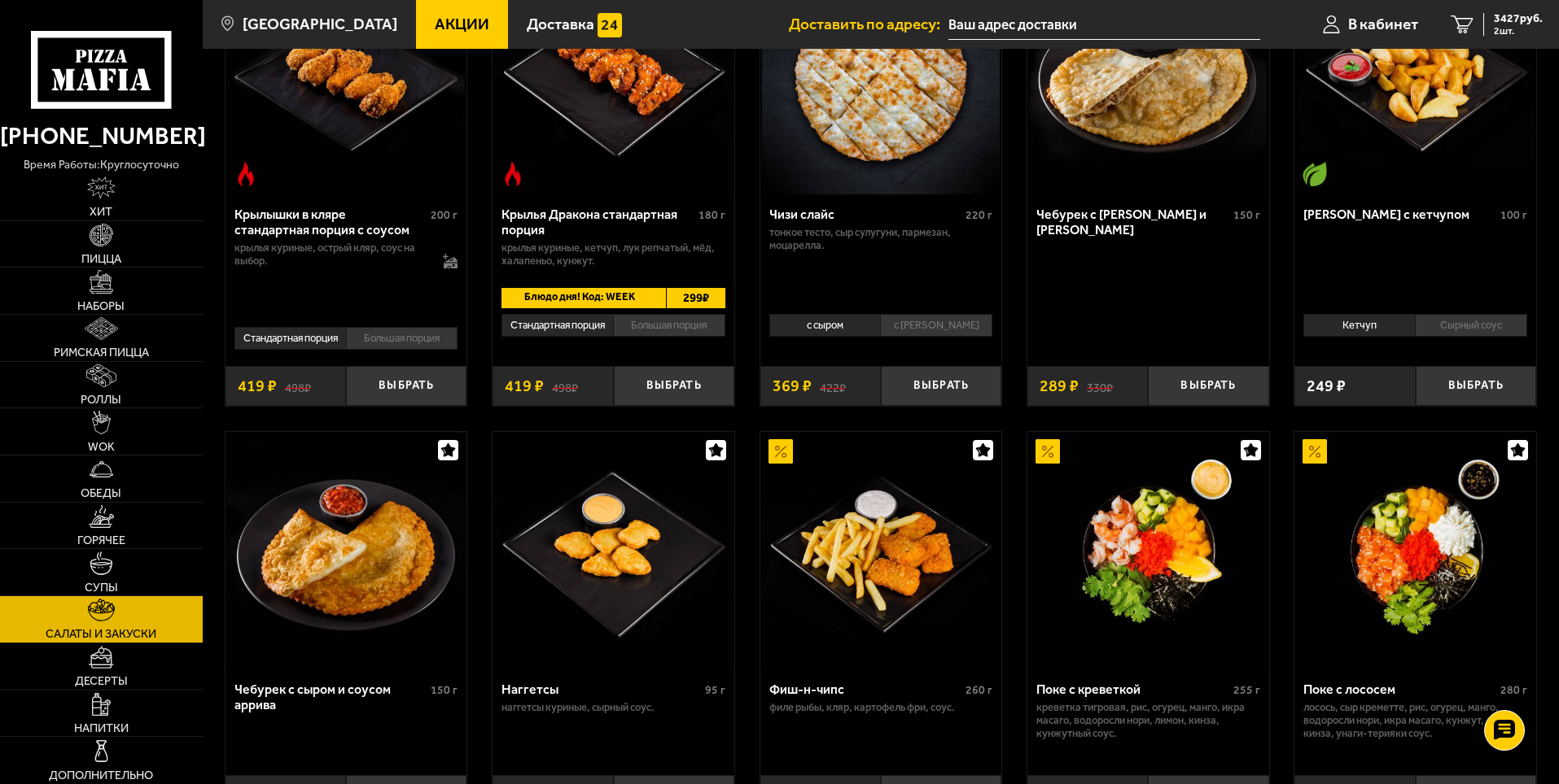
scroll to position [488, 0]
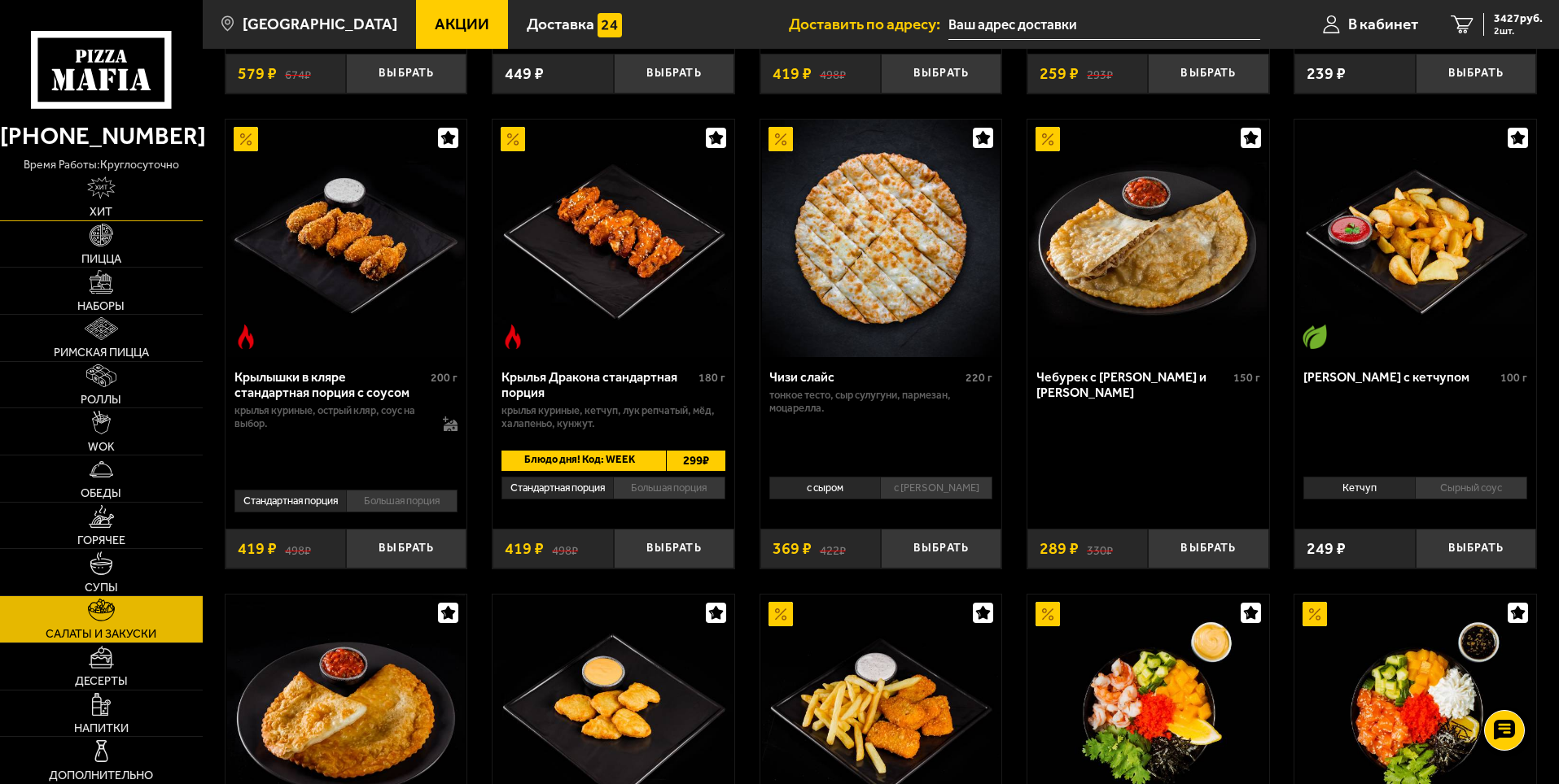
click at [99, 191] on img at bounding box center [101, 188] width 28 height 23
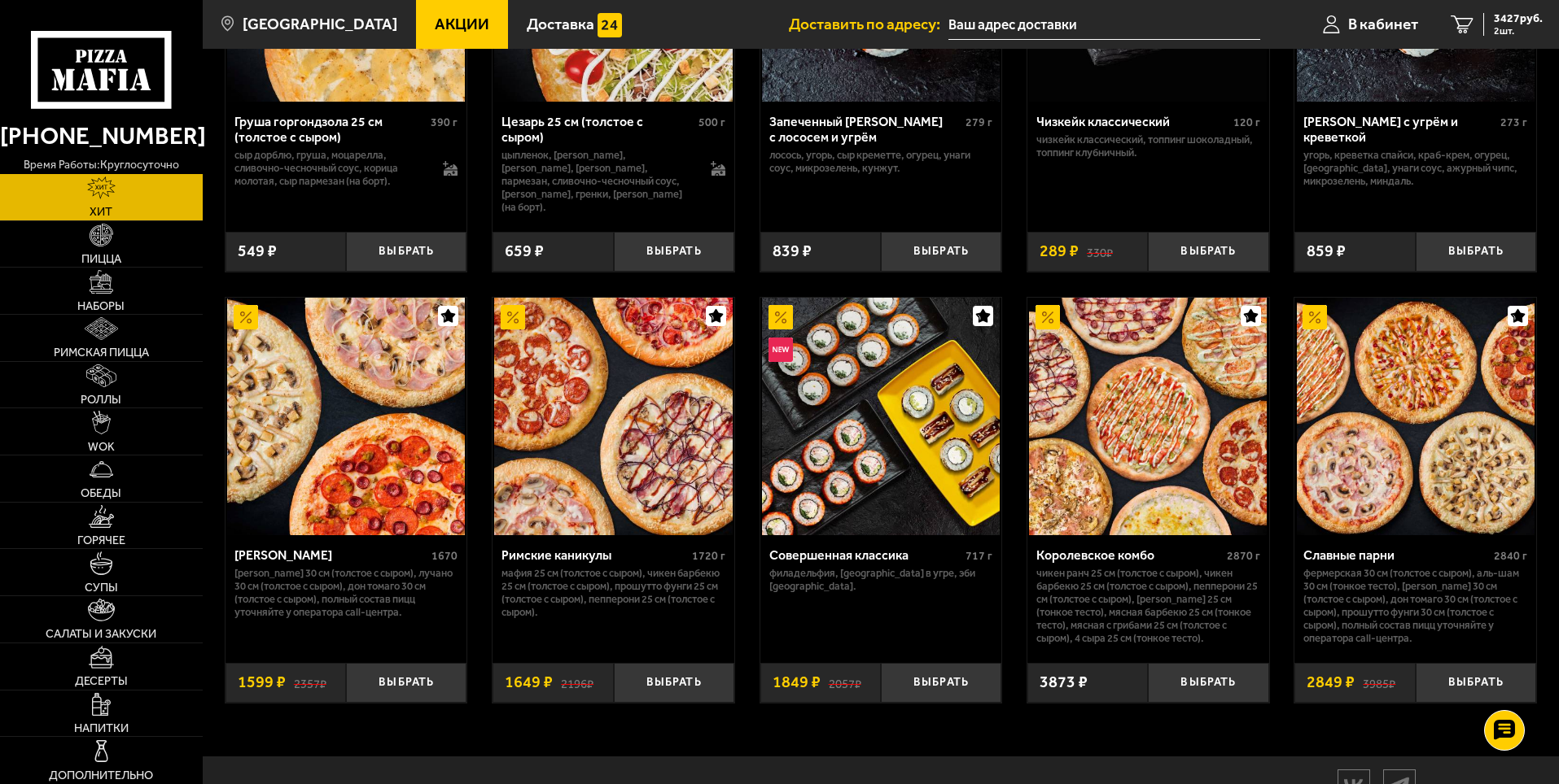
scroll to position [806, 0]
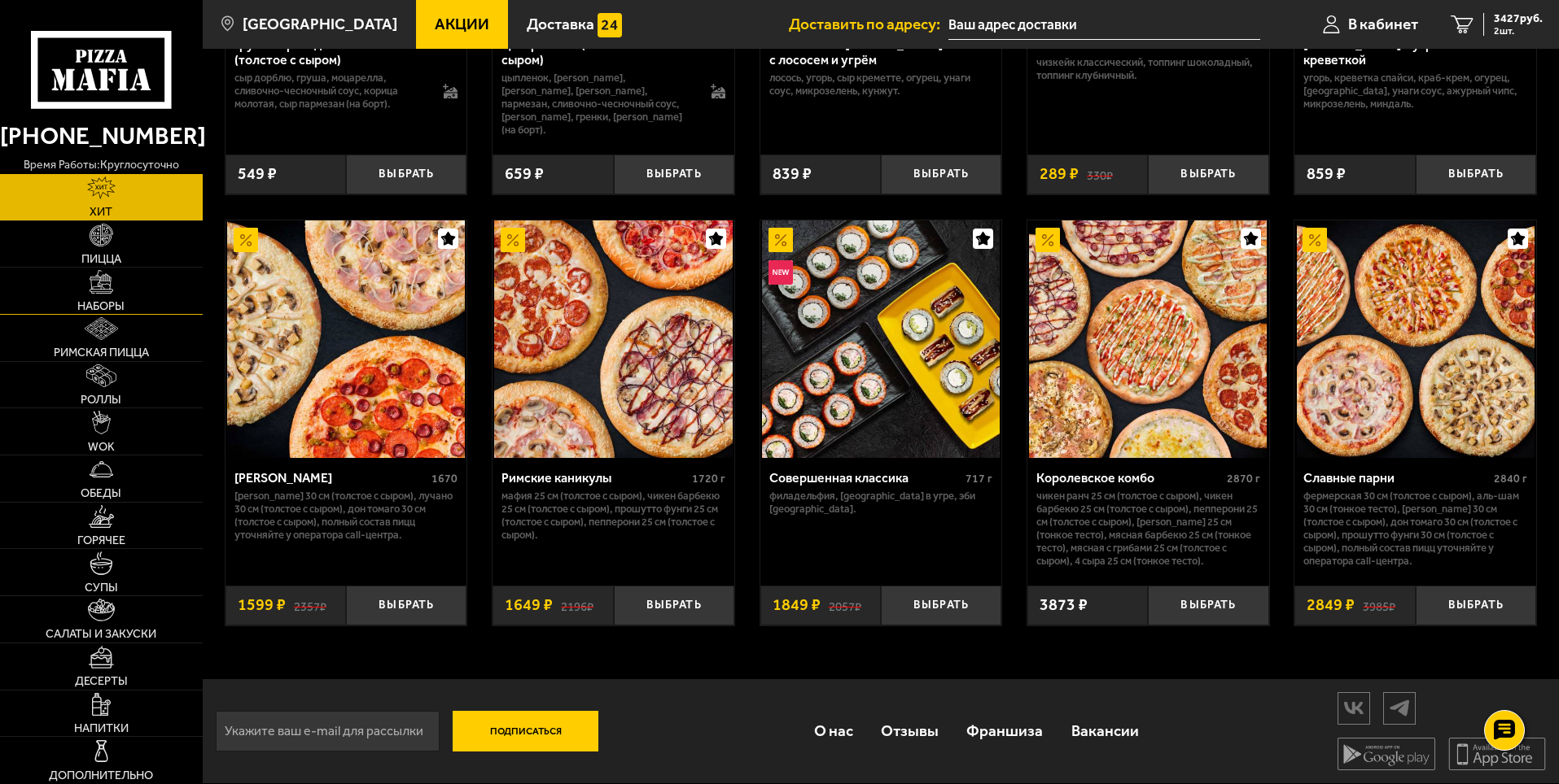
click at [97, 297] on link "Наборы" at bounding box center [101, 291] width 203 height 46
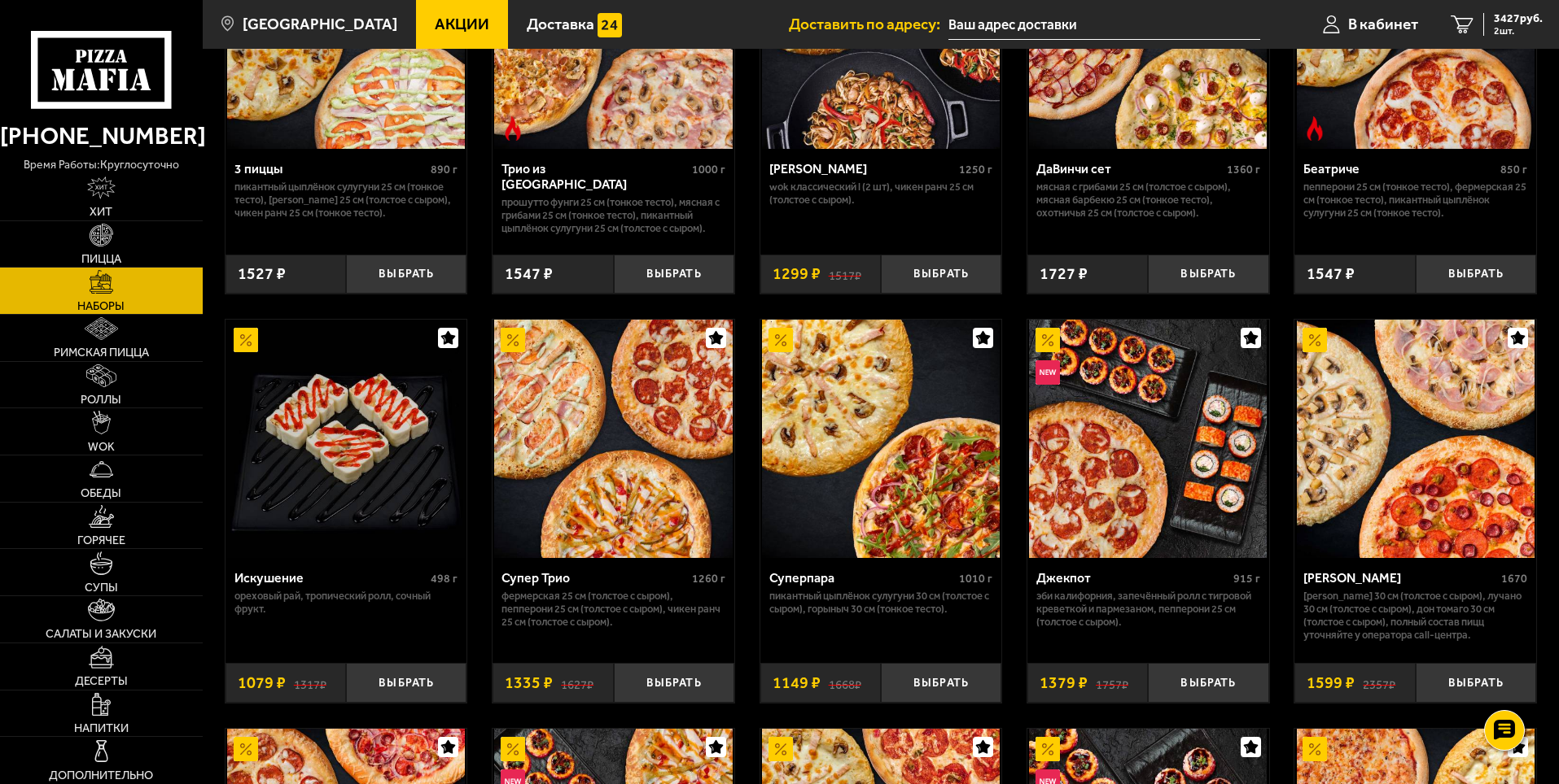
scroll to position [732, 0]
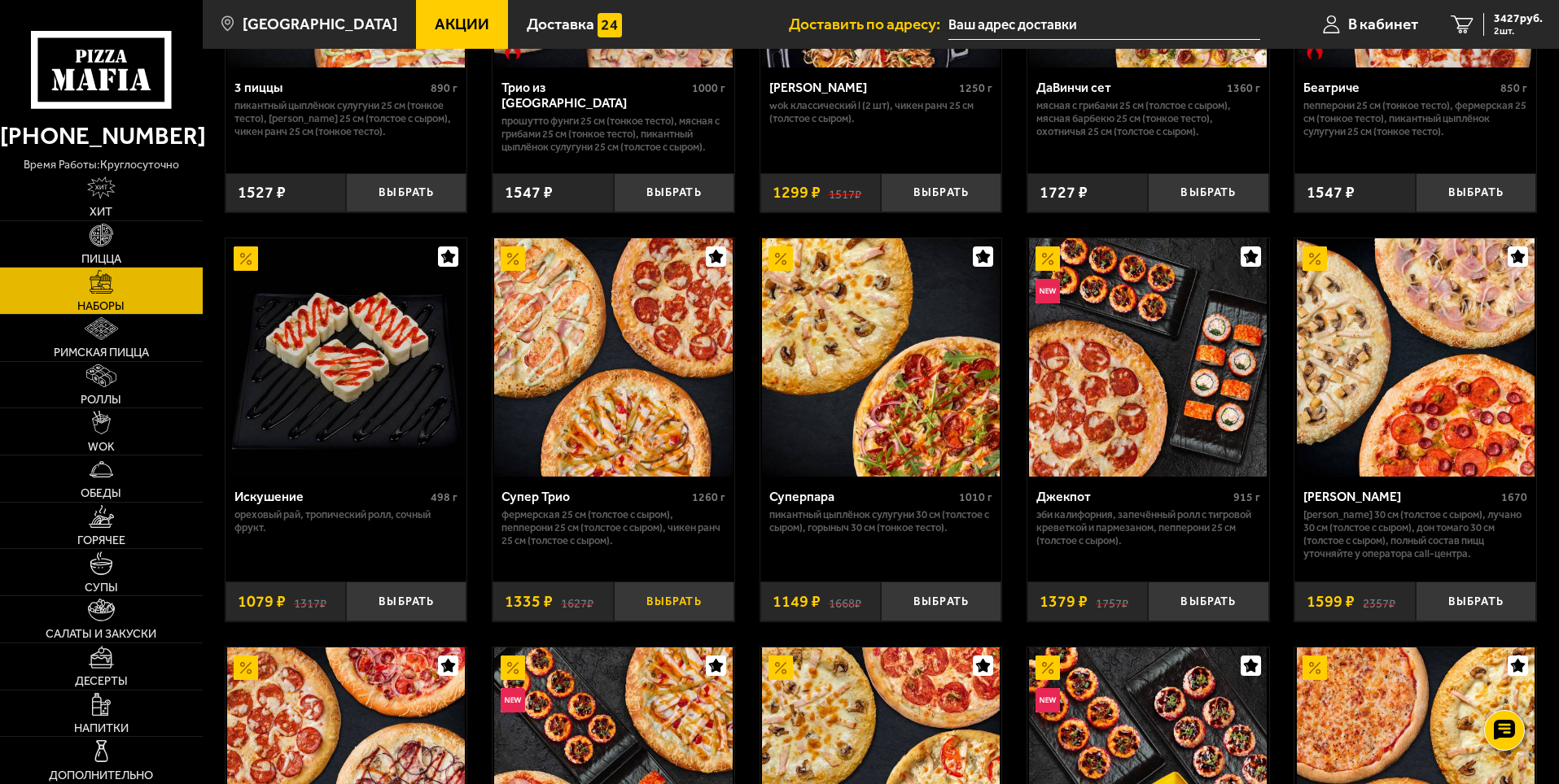
click at [659, 602] on button "Выбрать" at bounding box center [673, 602] width 120 height 40
click at [1503, 29] on span "3 шт." at bounding box center [1517, 30] width 49 height 10
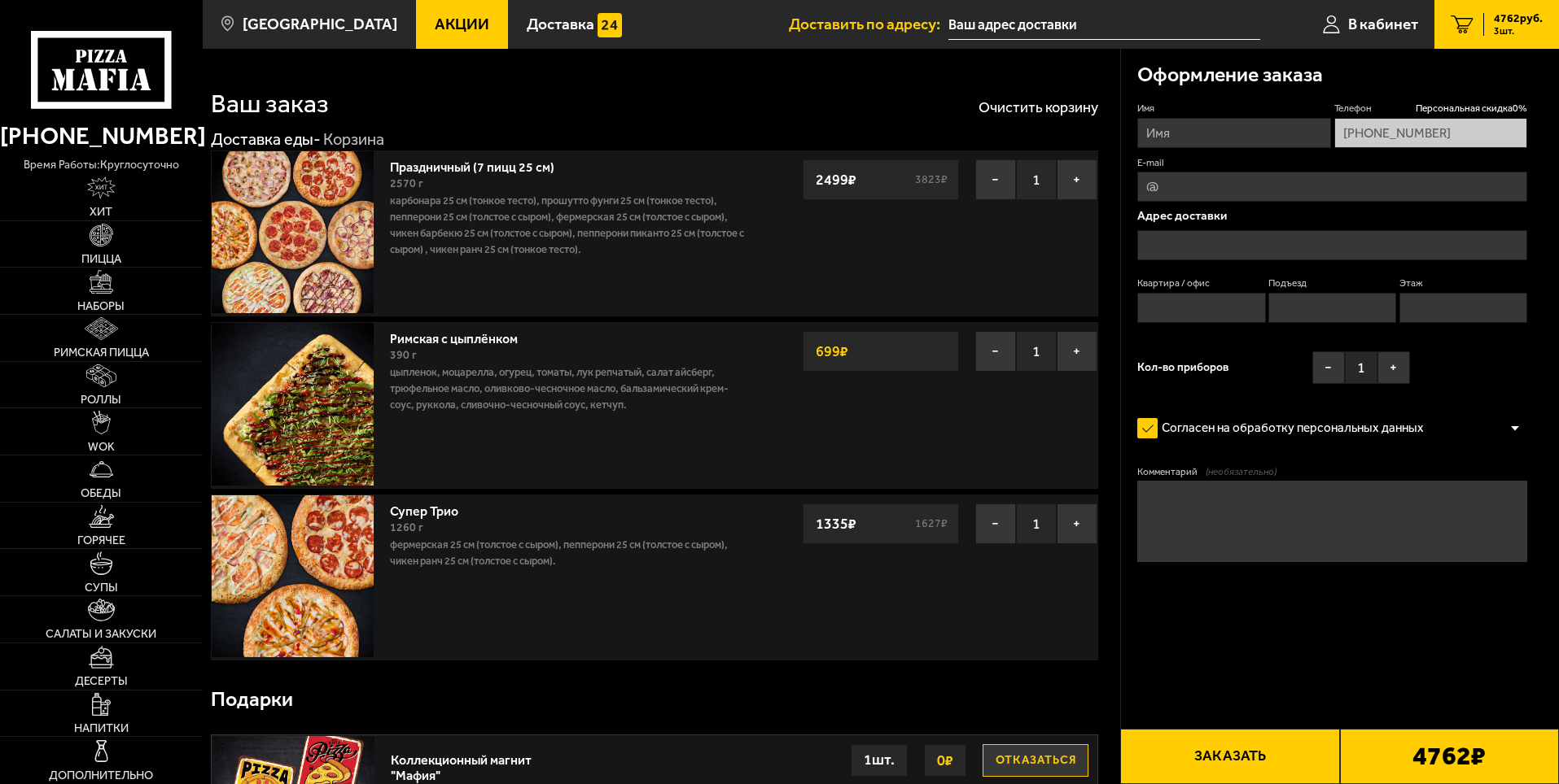
scroll to position [163, 0]
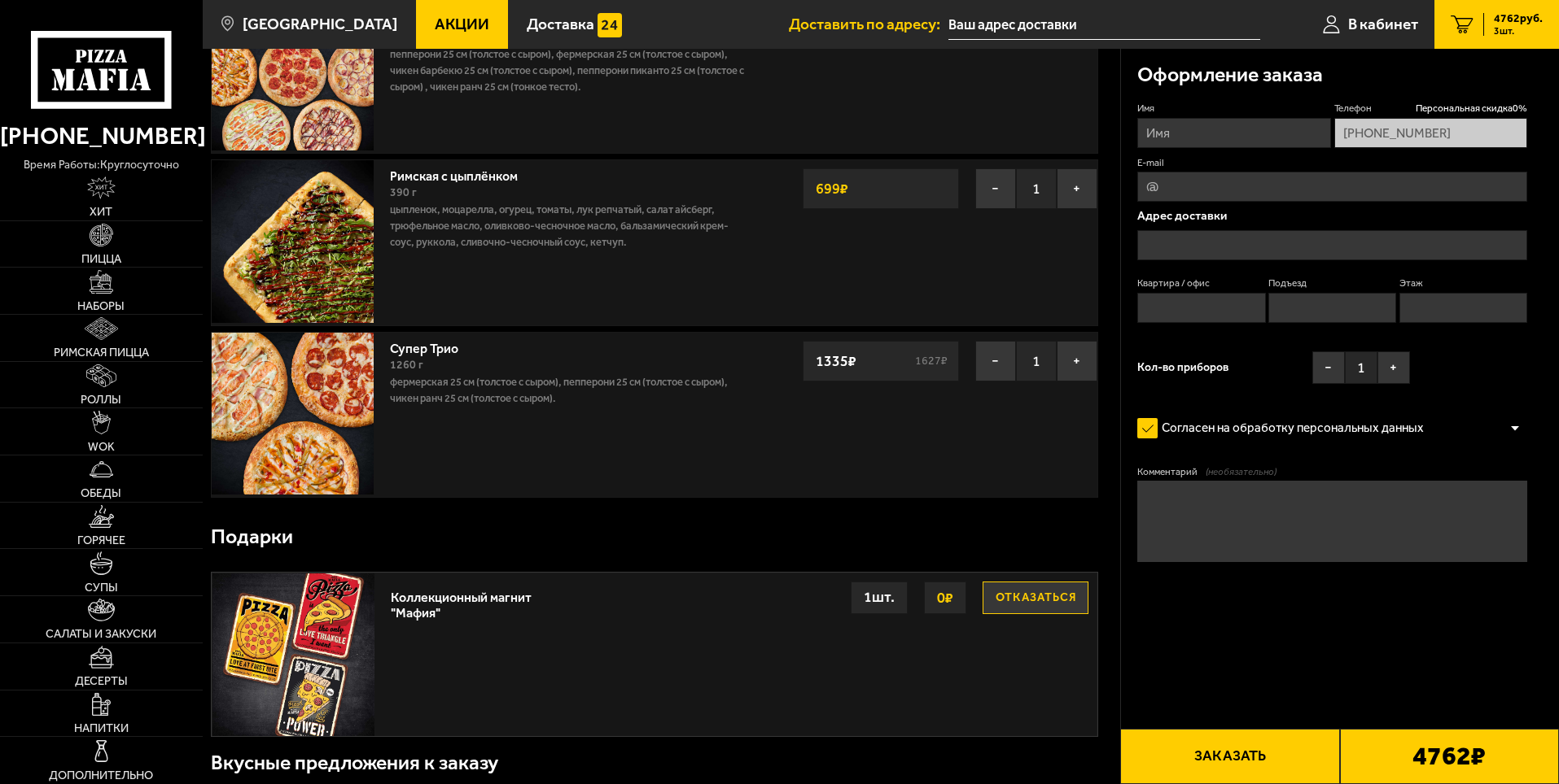
click at [1044, 17] on input "text" at bounding box center [1104, 25] width 312 height 30
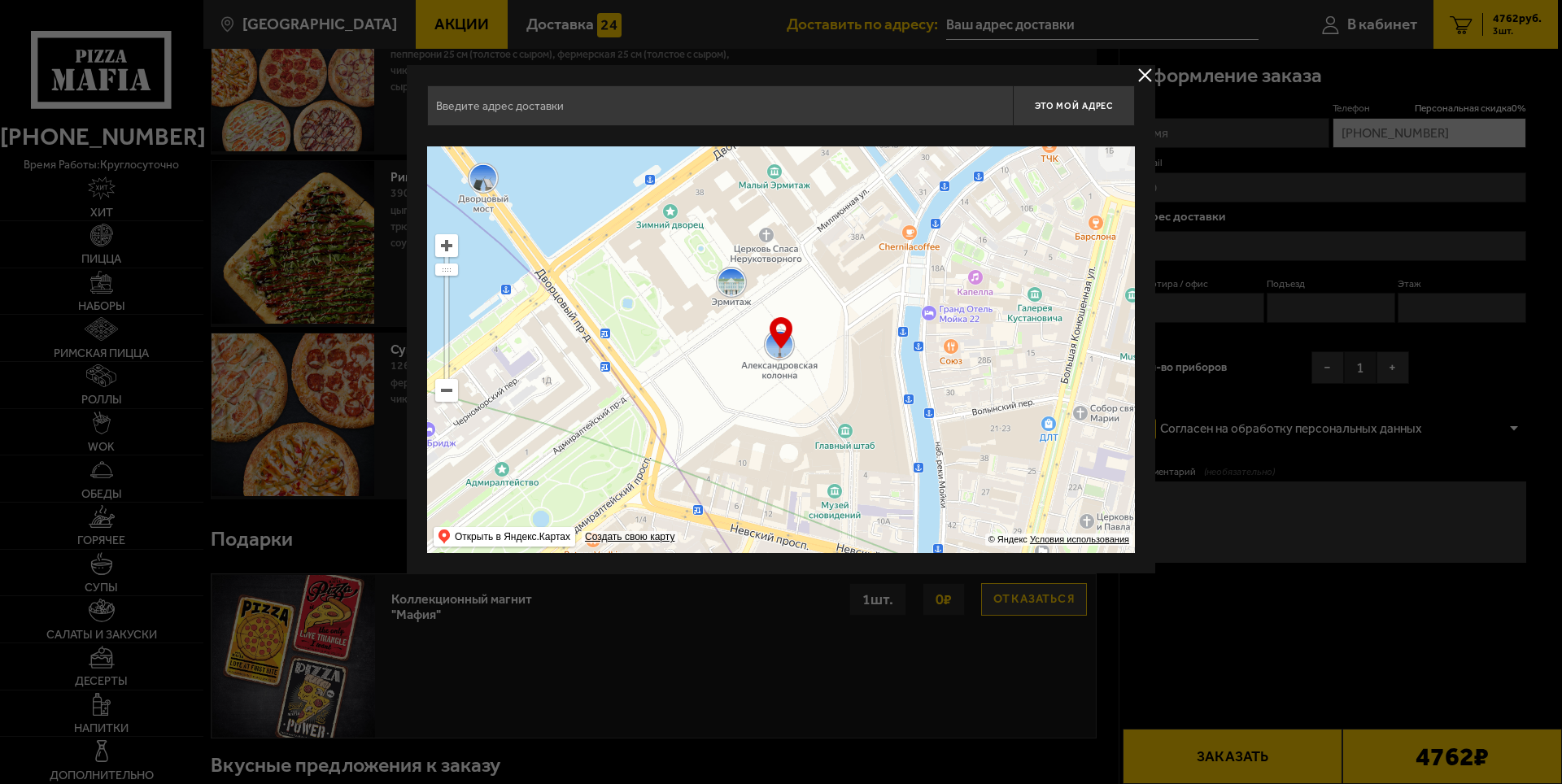
click at [595, 109] on input "text" at bounding box center [720, 106] width 586 height 41
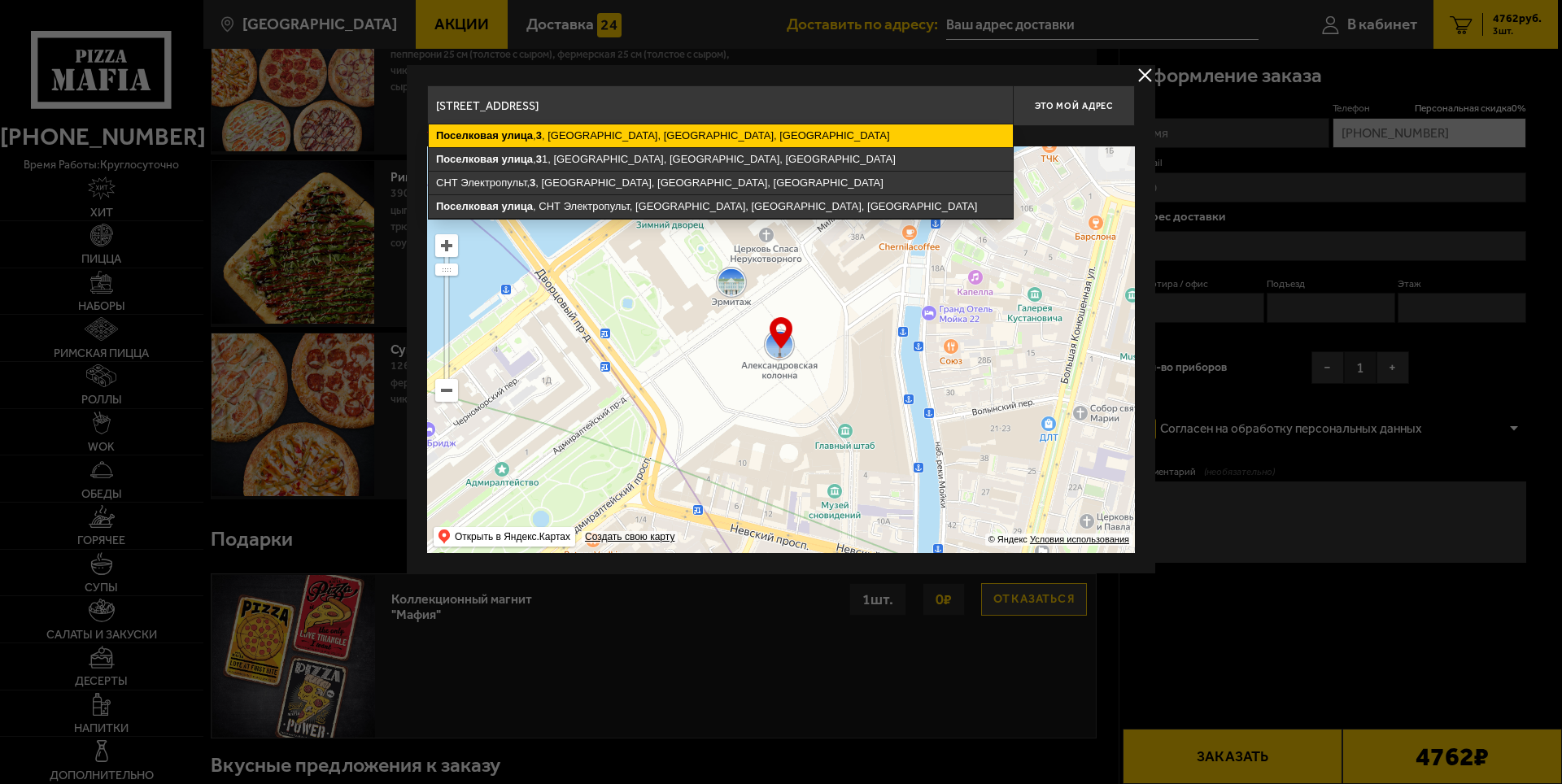
click at [677, 133] on ymaps "[STREET_ADDRESS]" at bounding box center [721, 136] width 584 height 23
type input "[STREET_ADDRESS]"
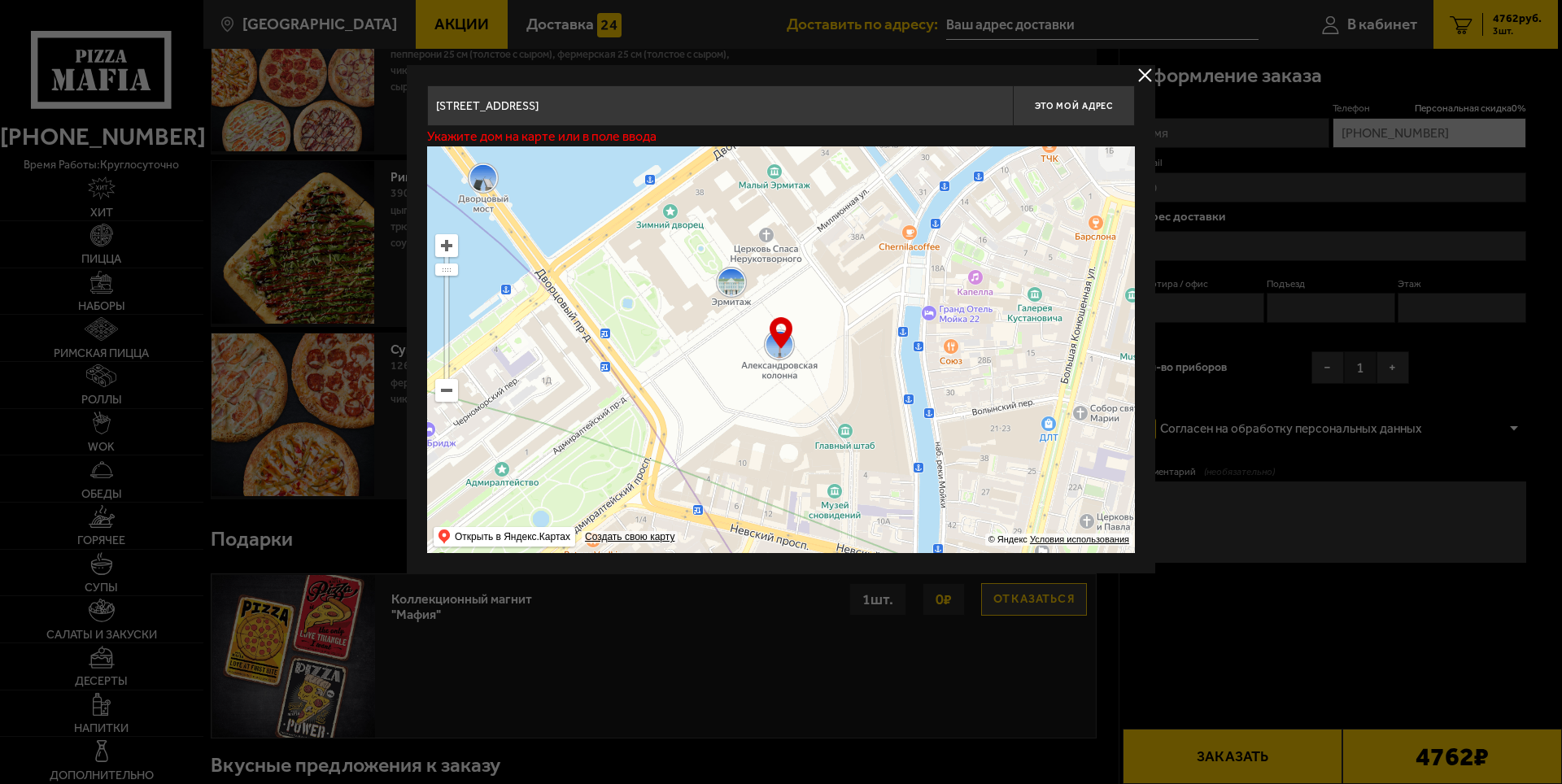
type input "[STREET_ADDRESS]"
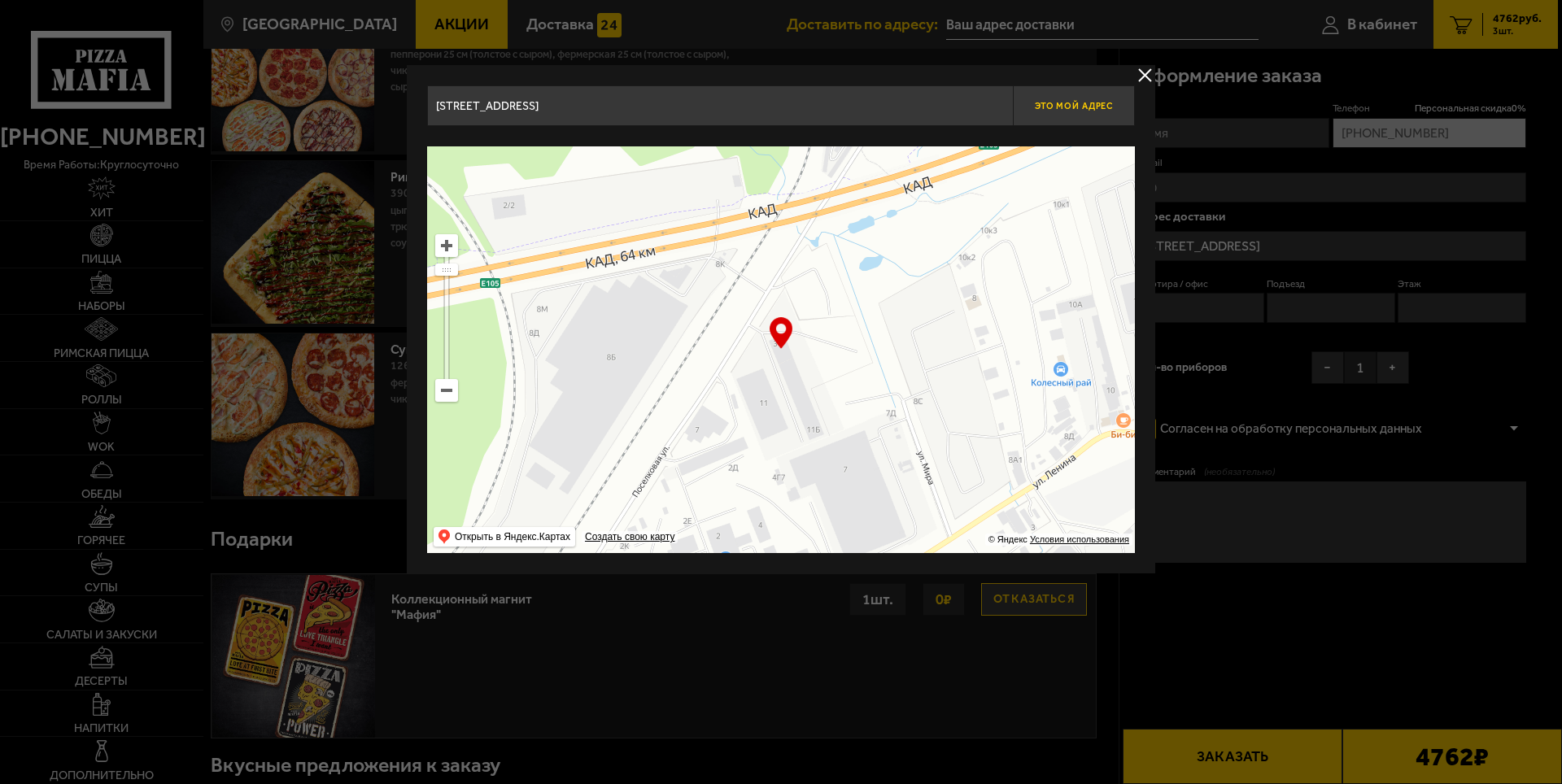
click at [1073, 101] on span "Это мой адрес" at bounding box center [1074, 106] width 78 height 11
click at [838, 106] on input "[STREET_ADDRESS]" at bounding box center [720, 106] width 586 height 41
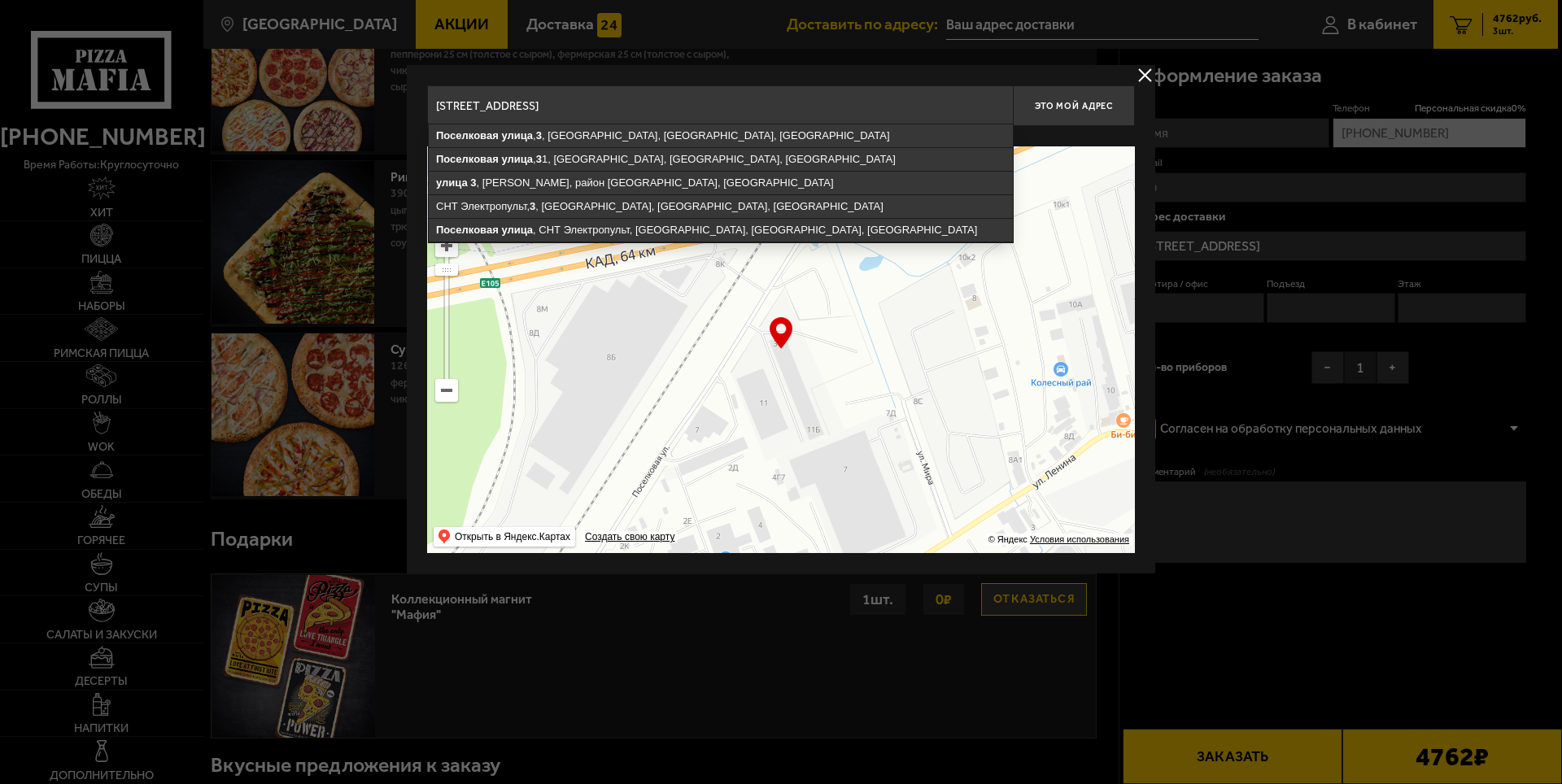
drag, startPoint x: 838, startPoint y: 106, endPoint x: 816, endPoint y: 102, distance: 22.4
click at [816, 102] on input "[STREET_ADDRESS]" at bounding box center [720, 106] width 586 height 41
click at [854, 108] on input "[STREET_ADDRESS]" at bounding box center [720, 106] width 586 height 41
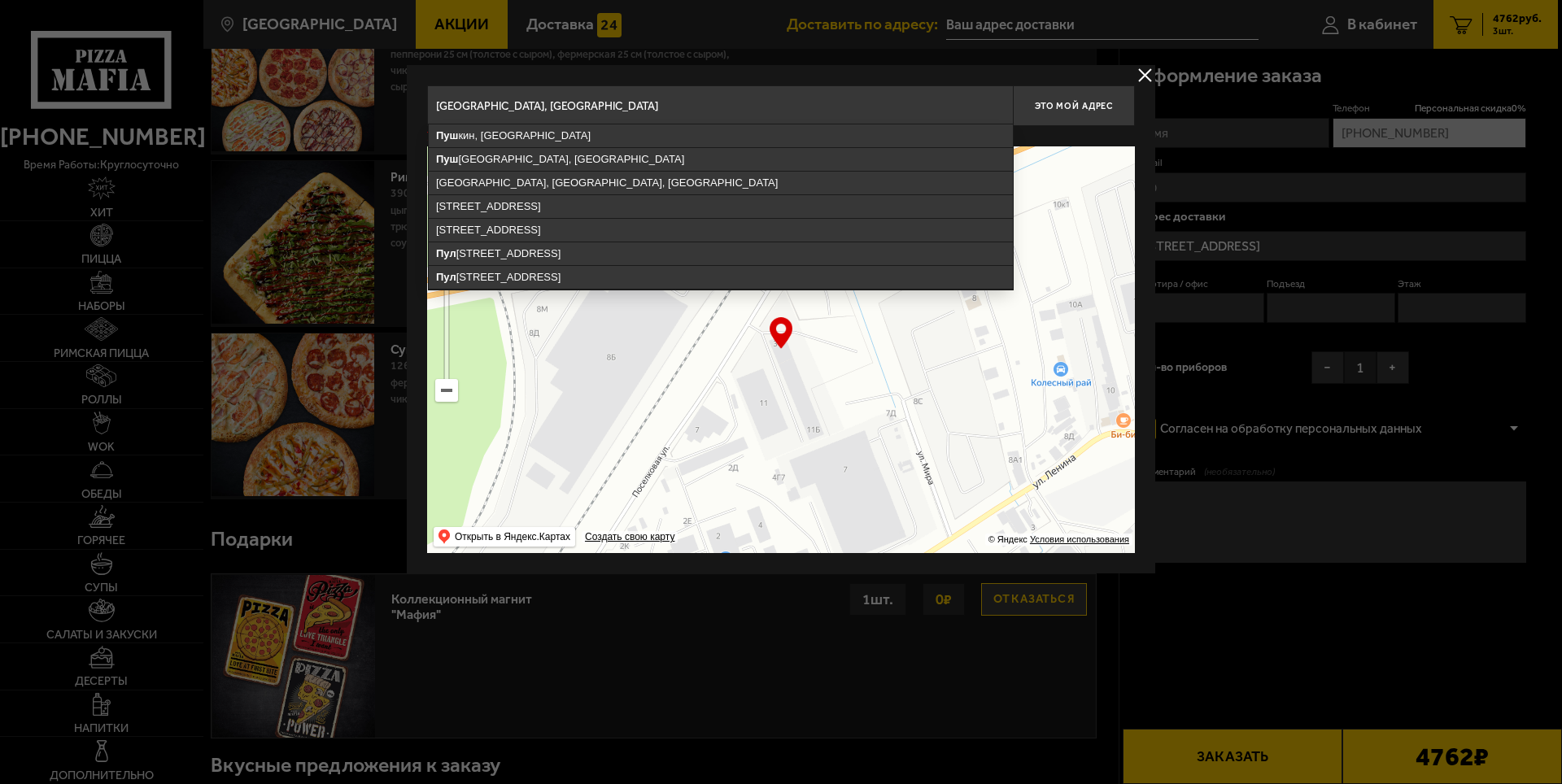
click at [605, 105] on input "[GEOGRAPHIC_DATA], [GEOGRAPHIC_DATA]" at bounding box center [720, 106] width 586 height 41
type input "[GEOGRAPHIC_DATA],"
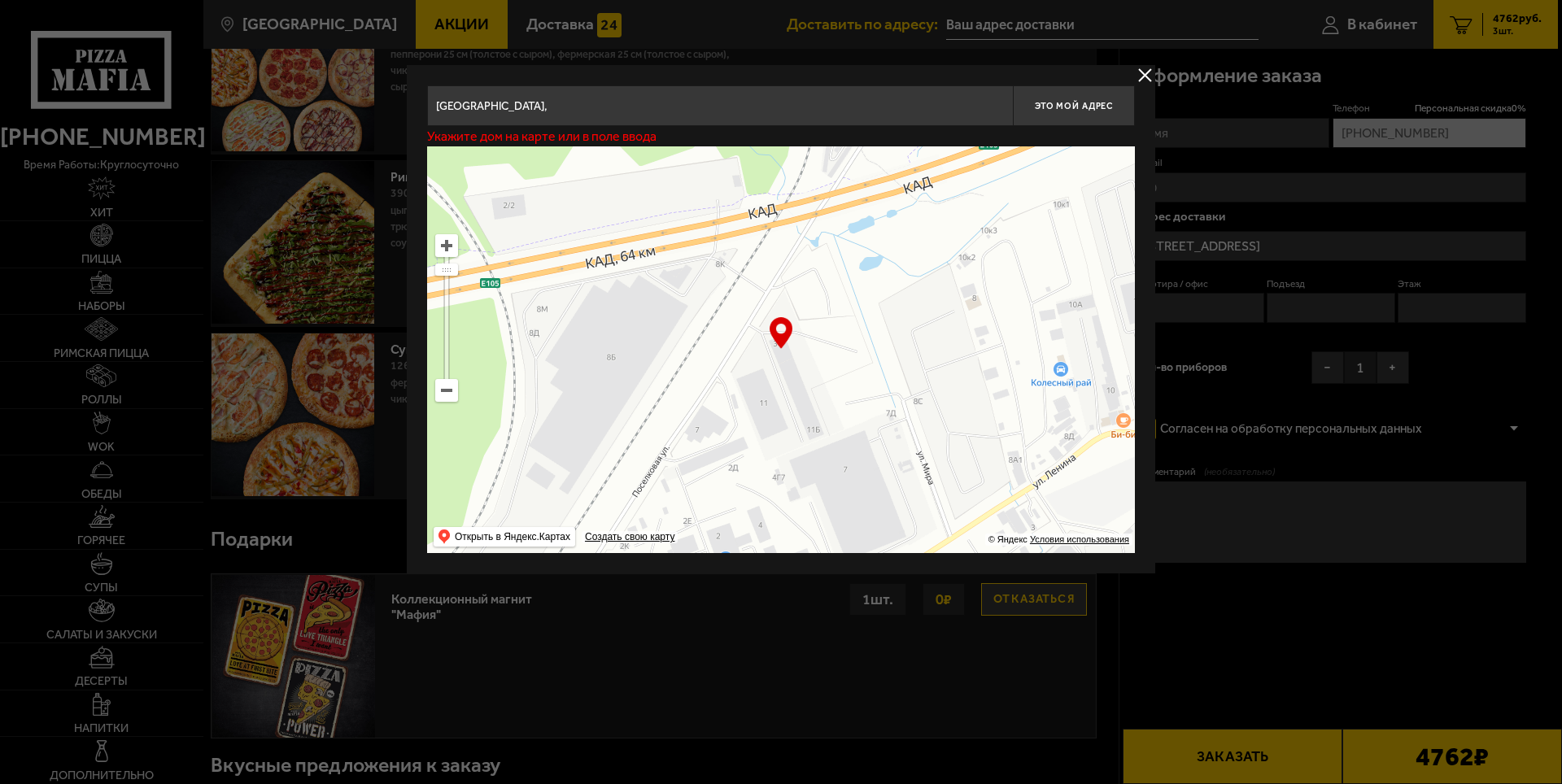
click at [1391, 133] on div at bounding box center [781, 392] width 1562 height 784
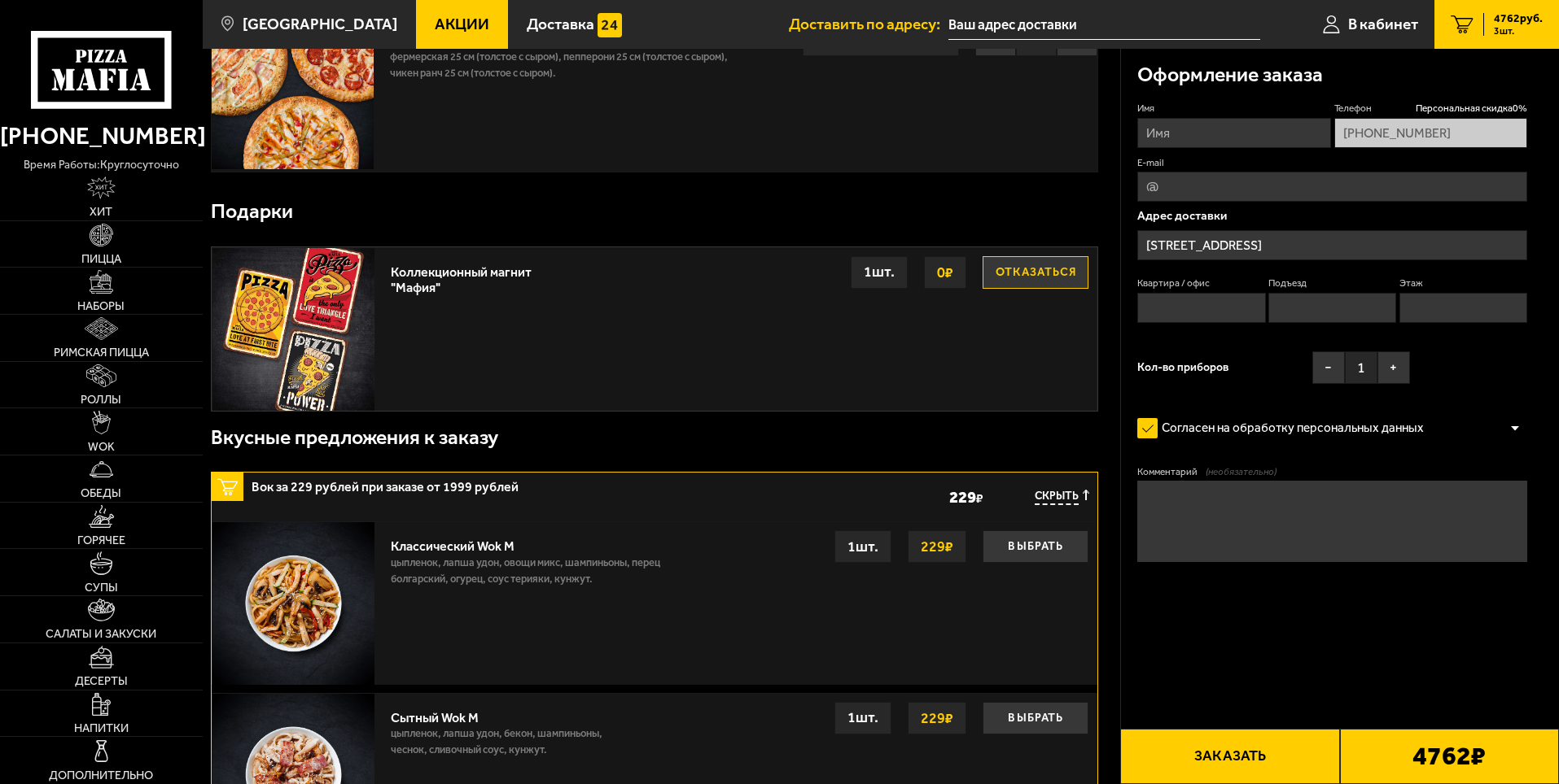
scroll to position [407, 0]
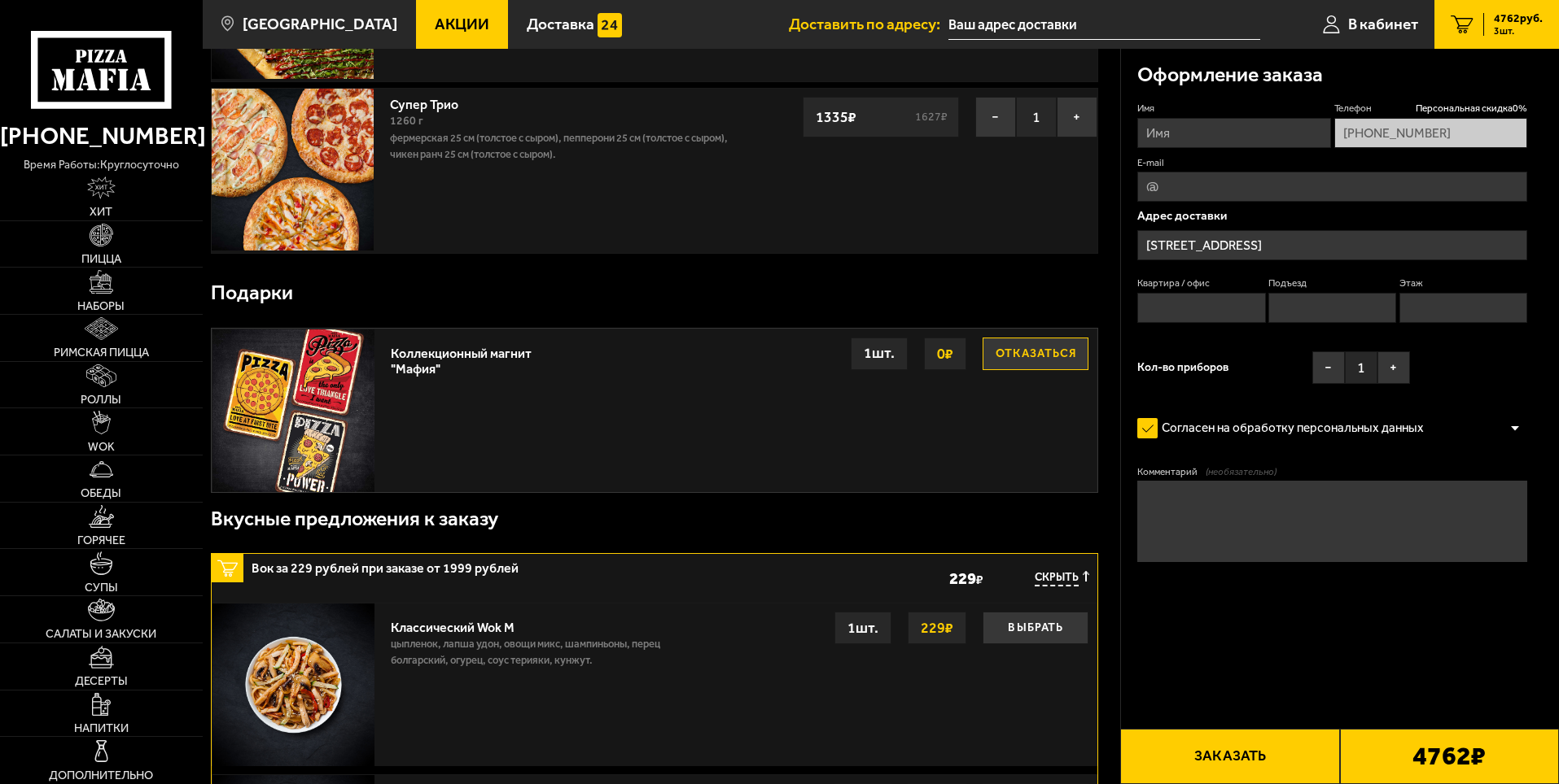
click at [1208, 141] on input "Имя" at bounding box center [1233, 133] width 193 height 30
type input "[PERSON_NAME]"
type input "[EMAIL_ADDRESS][DOMAIN_NAME]"
click at [1208, 307] on input "Квартира / офис" at bounding box center [1201, 308] width 128 height 30
type input "1"
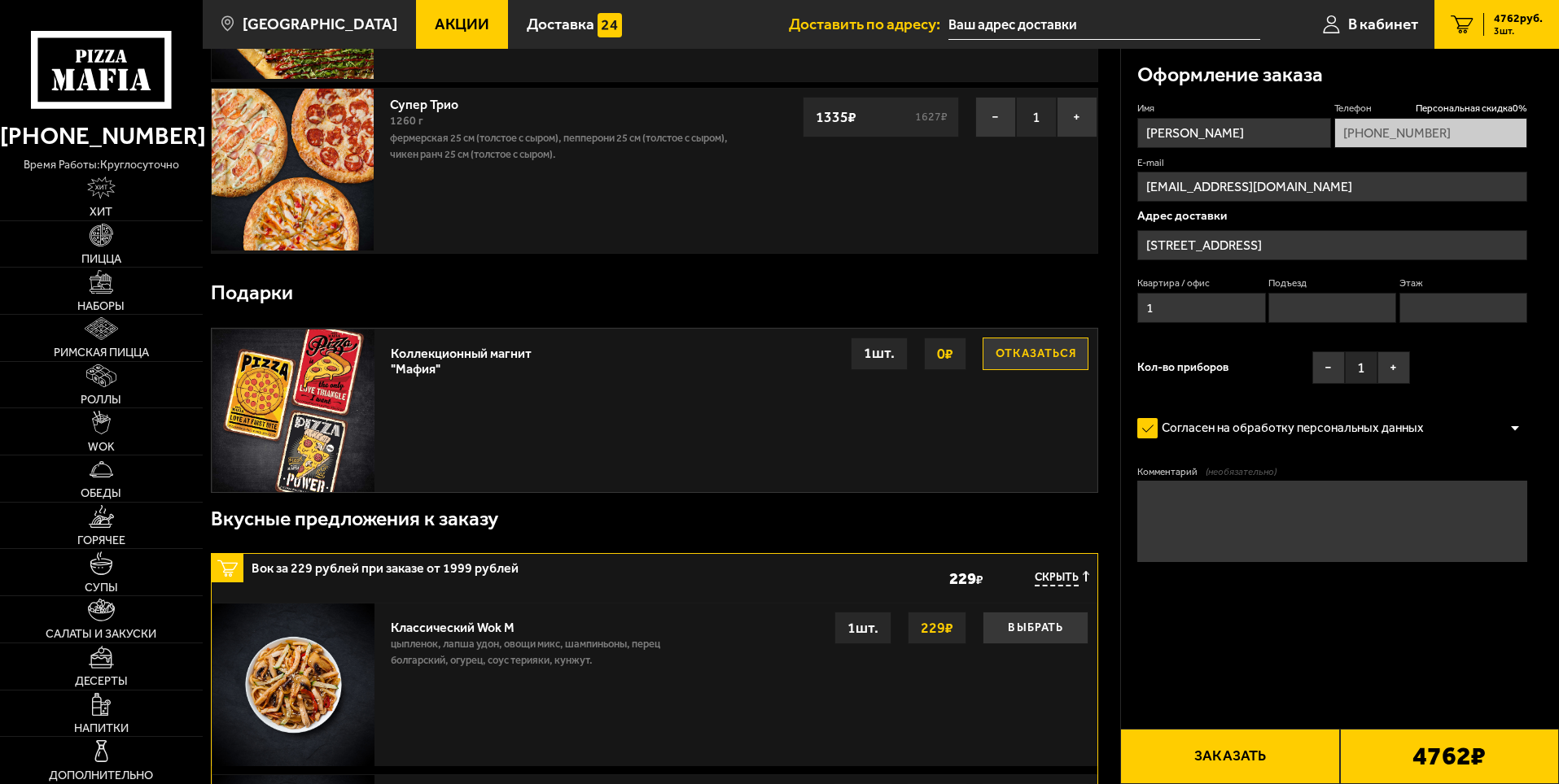
type input "1"
type textarea "эльбрус запчасти"
